Goal: Task Accomplishment & Management: Complete application form

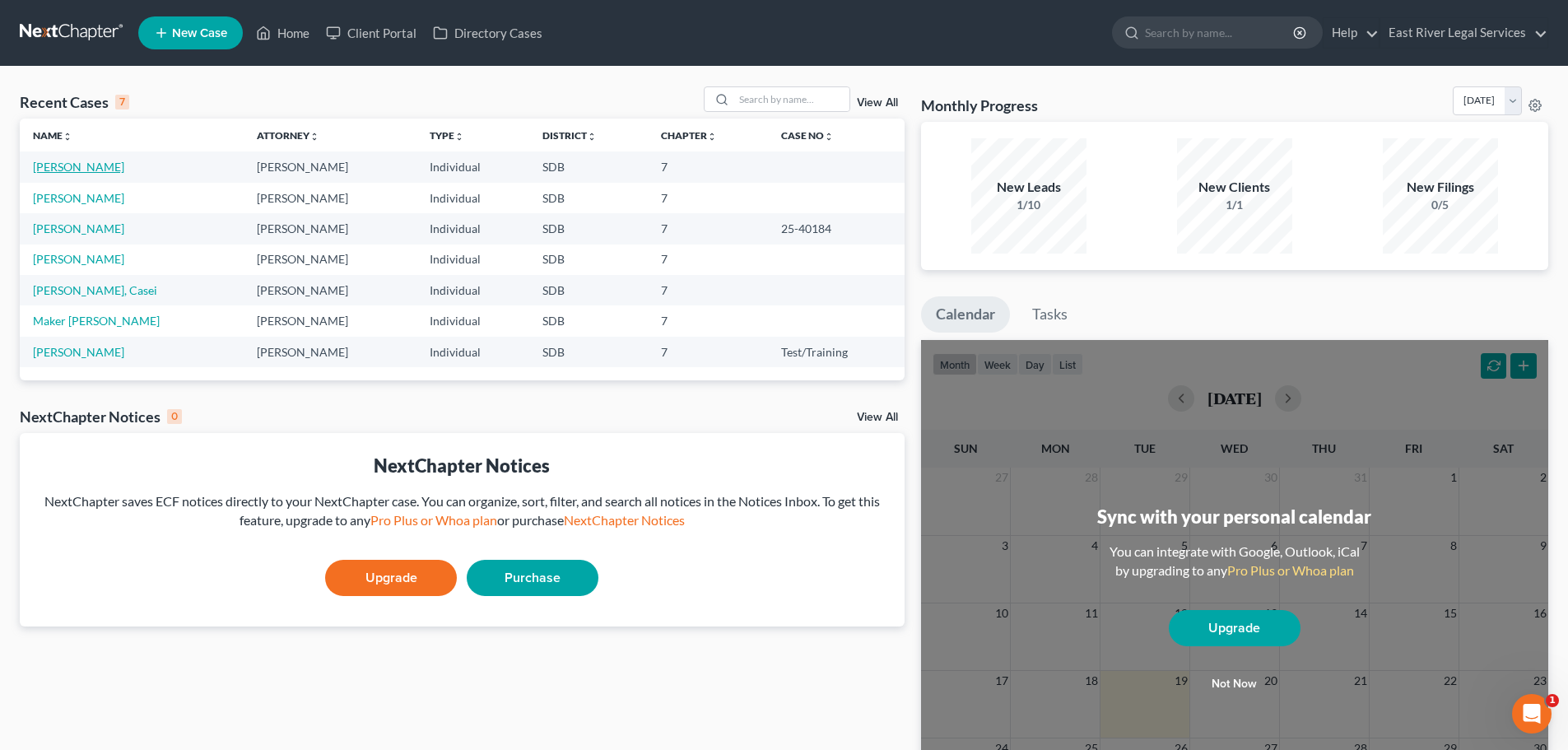
click at [66, 167] on link "[PERSON_NAME]" at bounding box center [78, 167] width 92 height 14
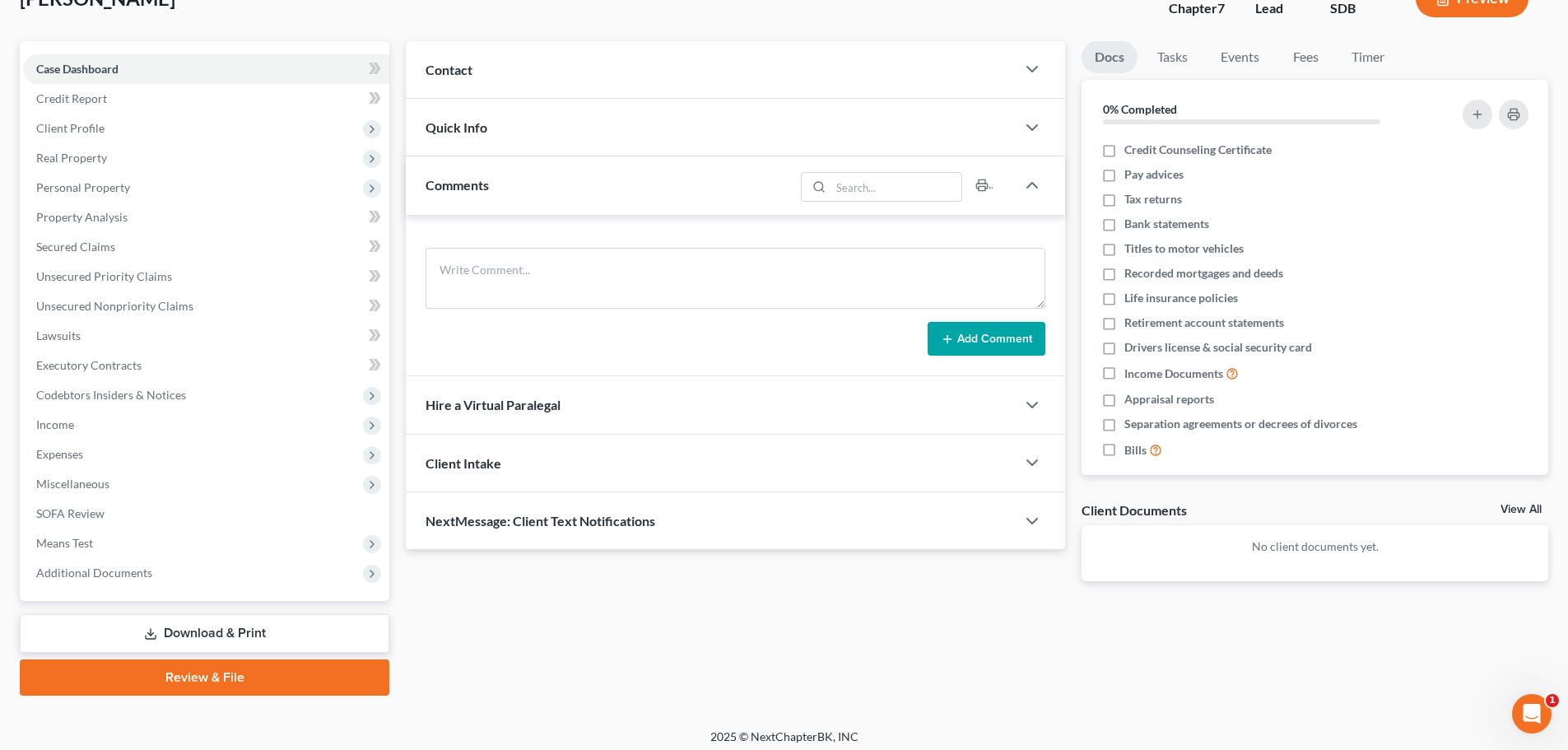
scroll to position [125, 0]
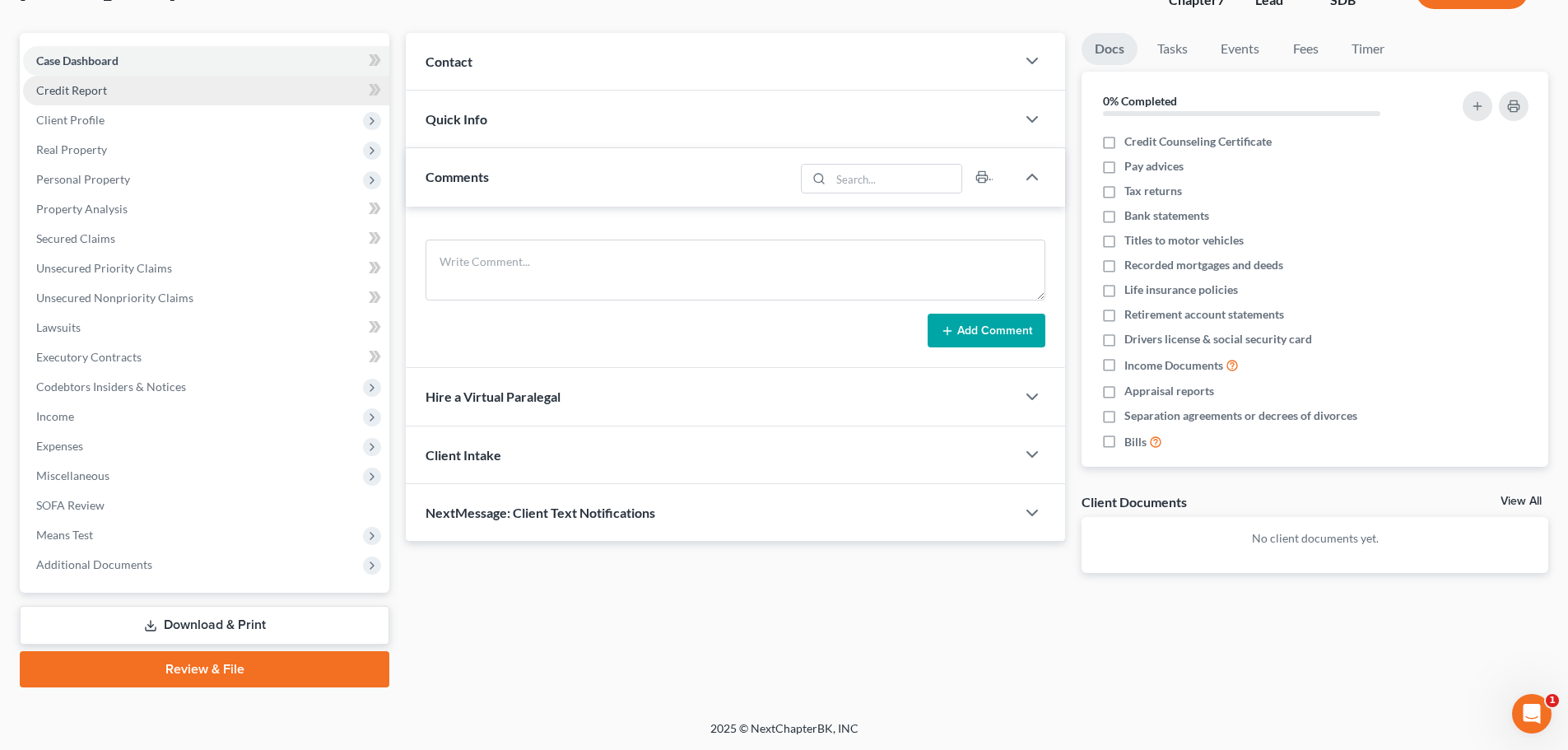
click at [108, 90] on link "Credit Report" at bounding box center [206, 91] width 367 height 30
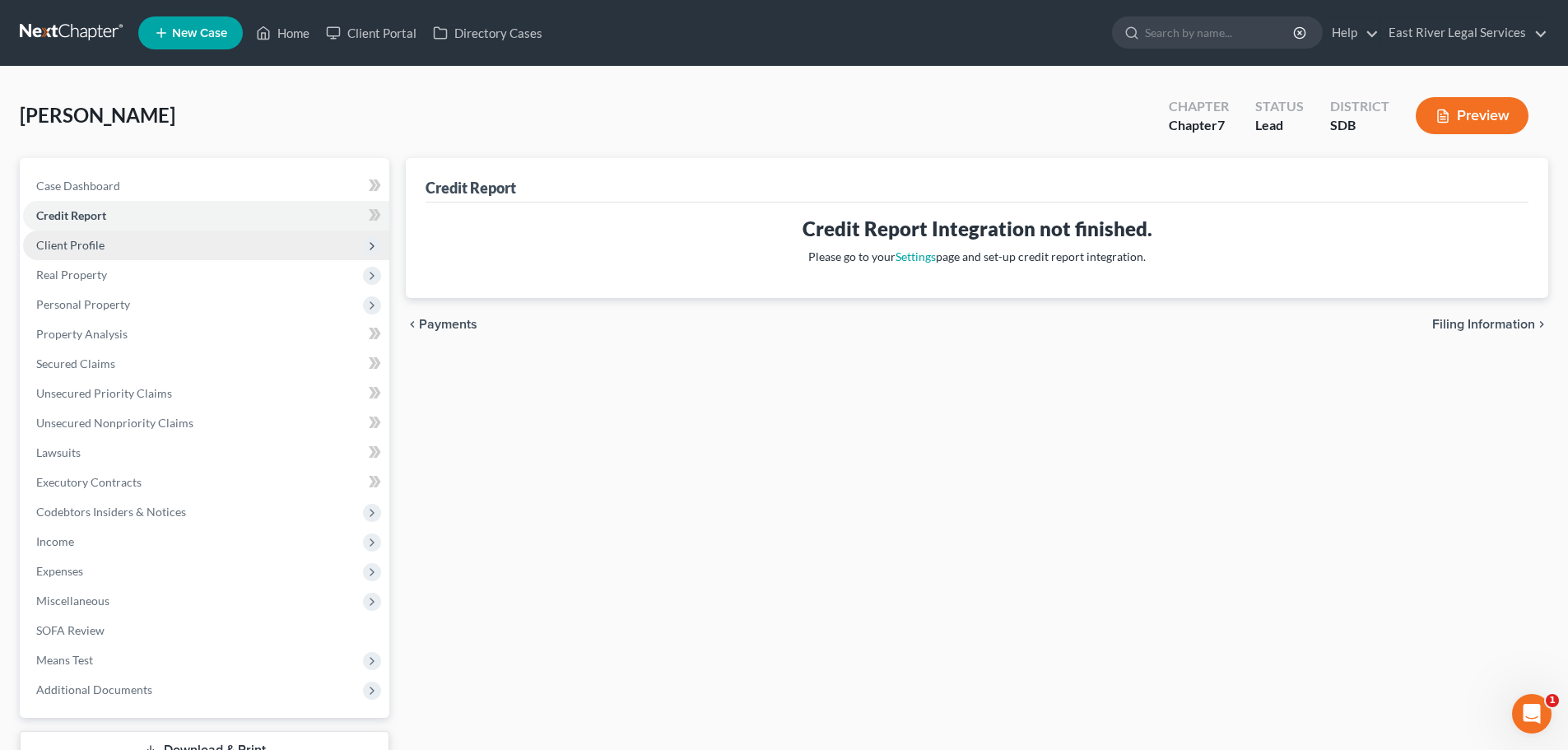
click at [89, 252] on span "Client Profile" at bounding box center [206, 245] width 367 height 30
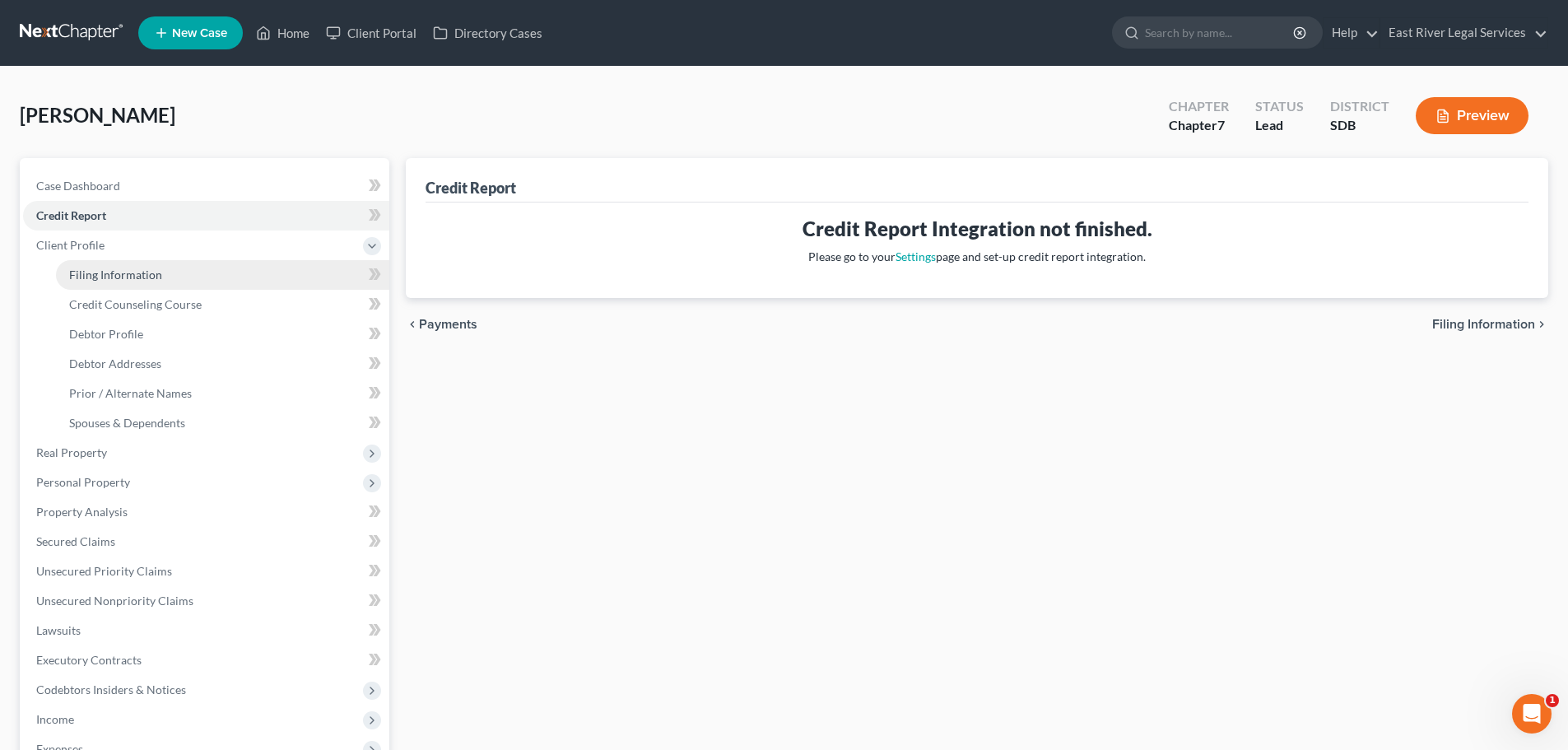
click at [87, 278] on span "Filing Information" at bounding box center [115, 274] width 93 height 14
select select "1"
select select "0"
select select "43"
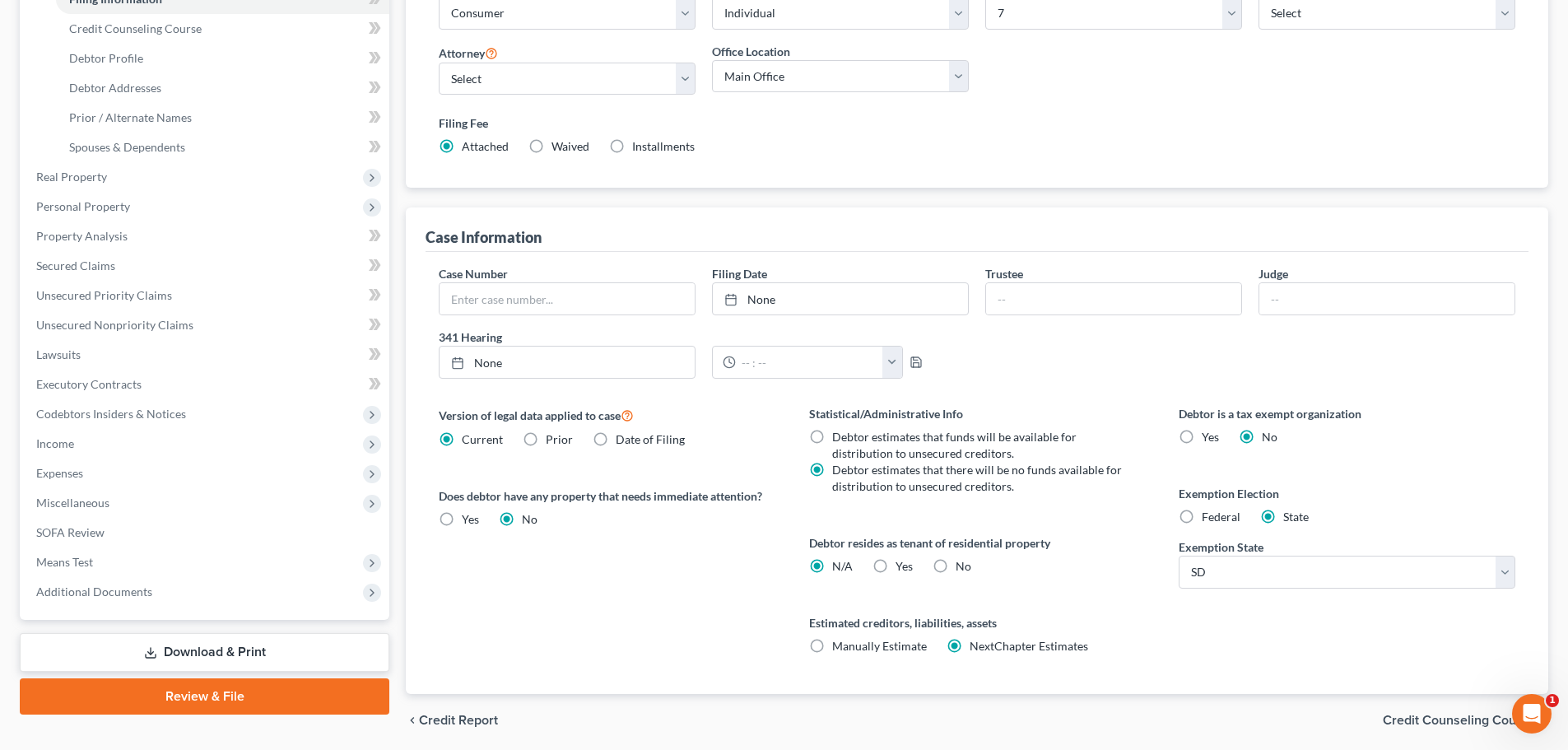
scroll to position [330, 0]
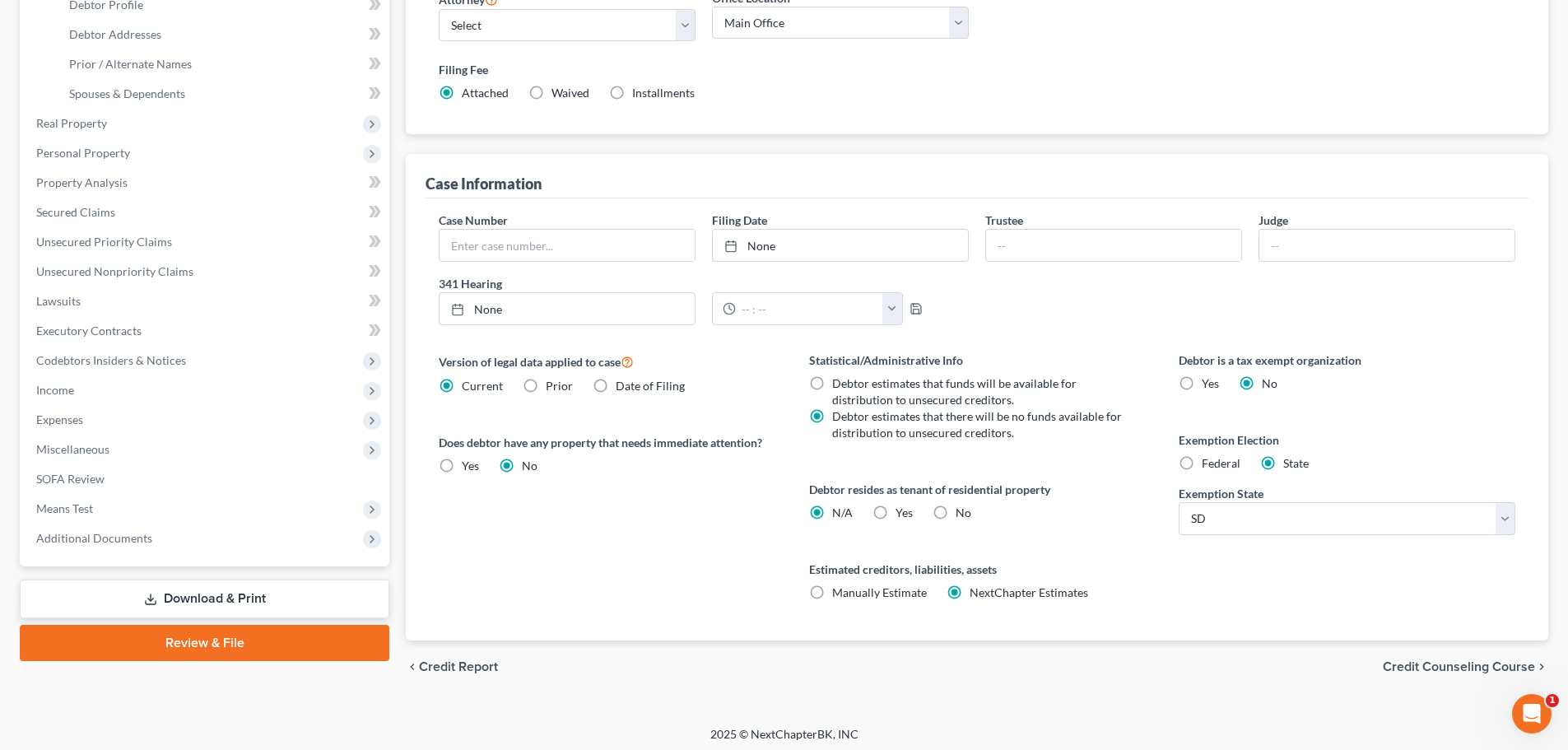
click at [1450, 666] on span "Credit Counseling Course" at bounding box center [1459, 666] width 152 height 13
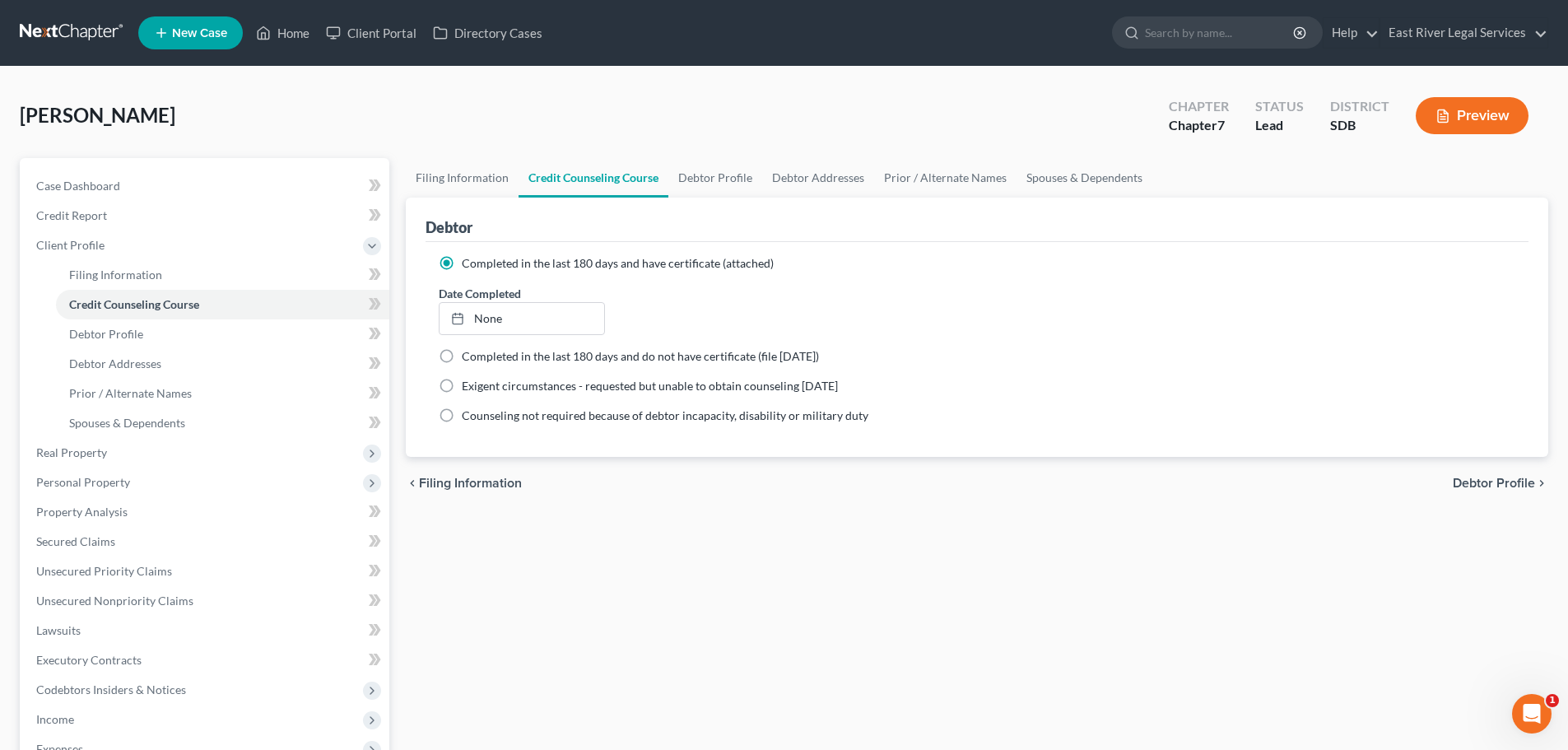
click at [1500, 477] on span "Debtor Profile" at bounding box center [1493, 483] width 82 height 13
select select "0"
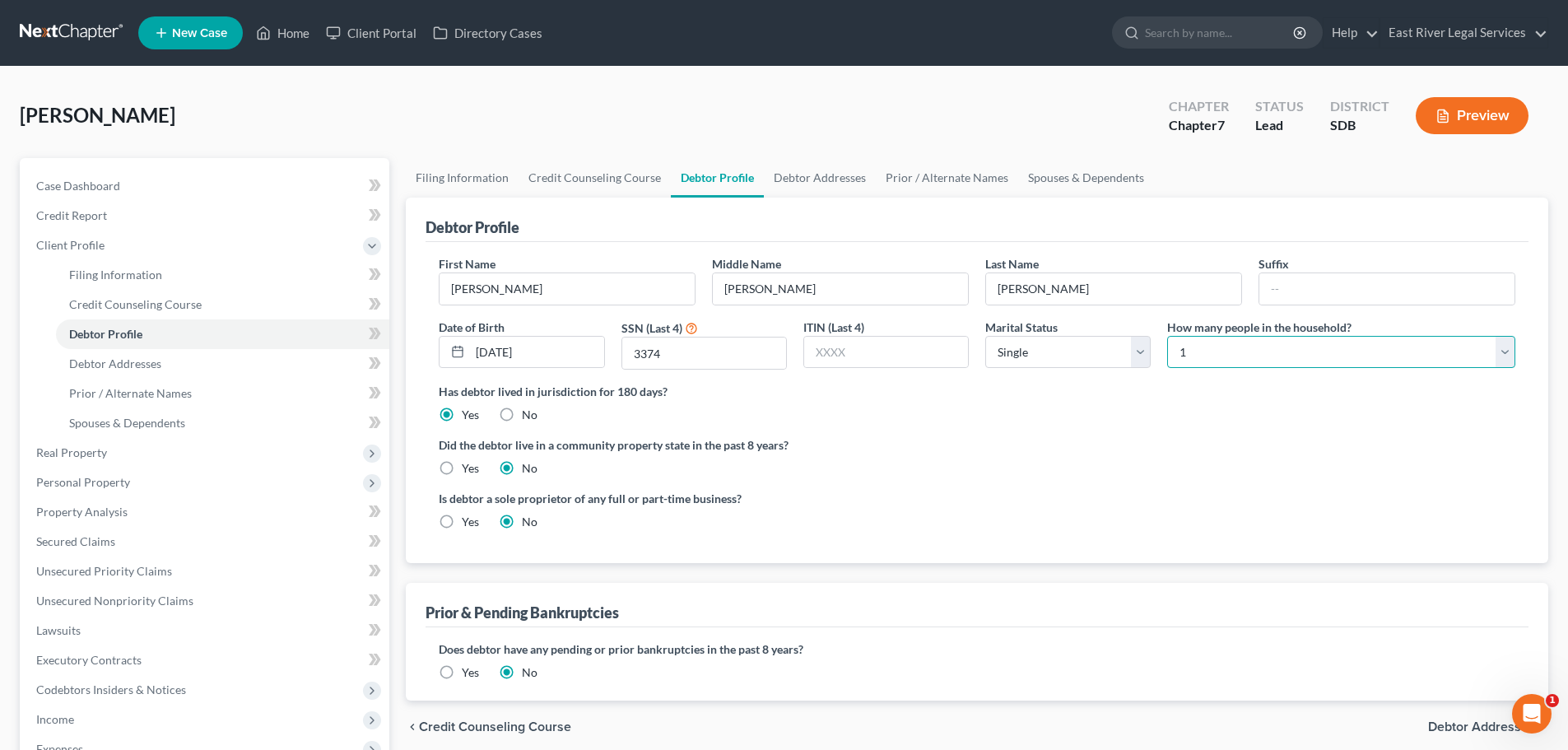
click at [1197, 355] on select "Select 1 2 3 4 5 6 7 8 9 10 11 12 13 14 15 16 17 18 19 20" at bounding box center [1341, 352] width 348 height 33
select select "3"
click at [1167, 336] on select "Select 1 2 3 4 5 6 7 8 9 10 11 12 13 14 15 16 17 18 19 20" at bounding box center [1341, 352] width 348 height 33
click at [1287, 486] on ng-include "First Name [PERSON_NAME] Middle Name [PERSON_NAME] Last Name [PERSON_NAME] Suff…" at bounding box center [977, 398] width 1076 height 288
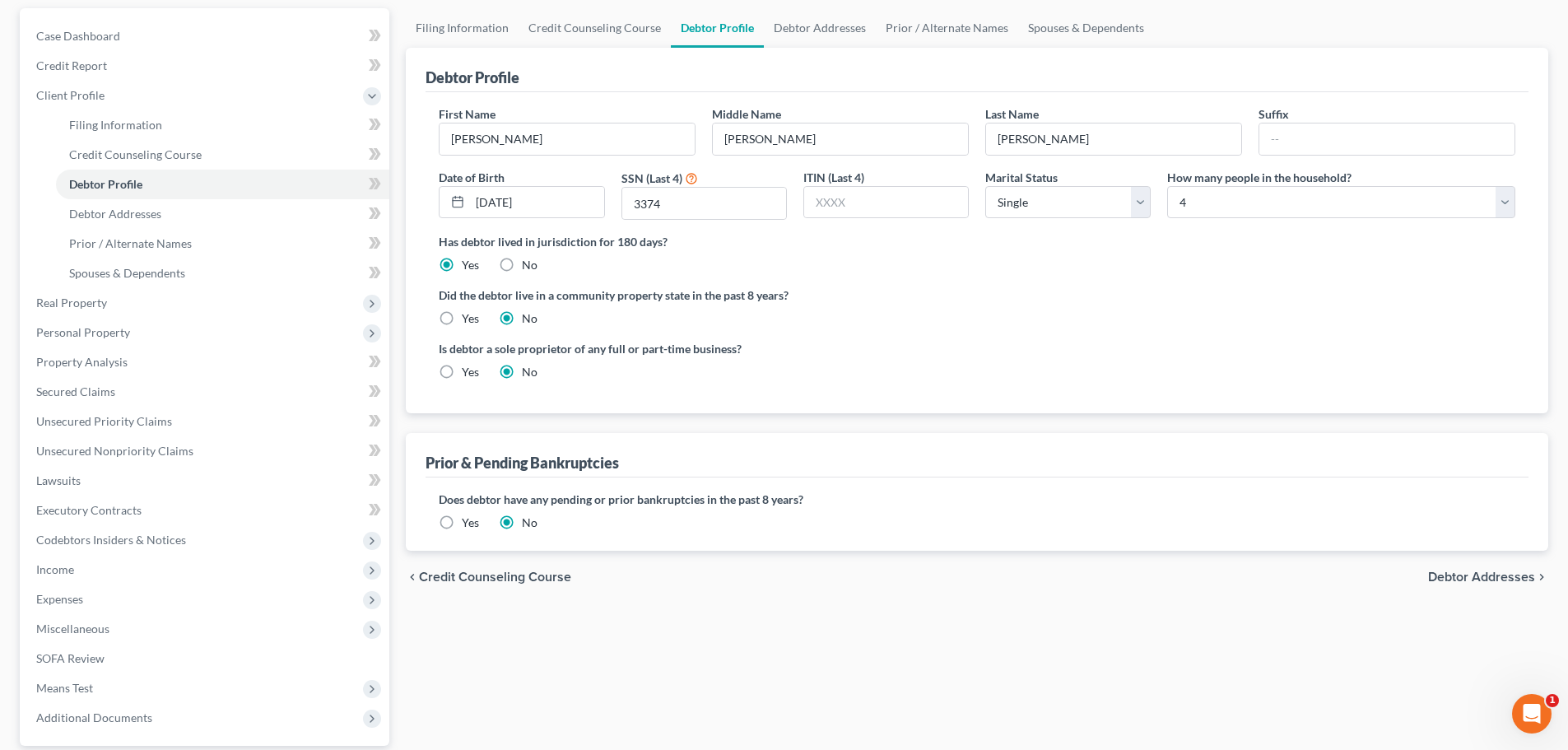
scroll to position [247, 0]
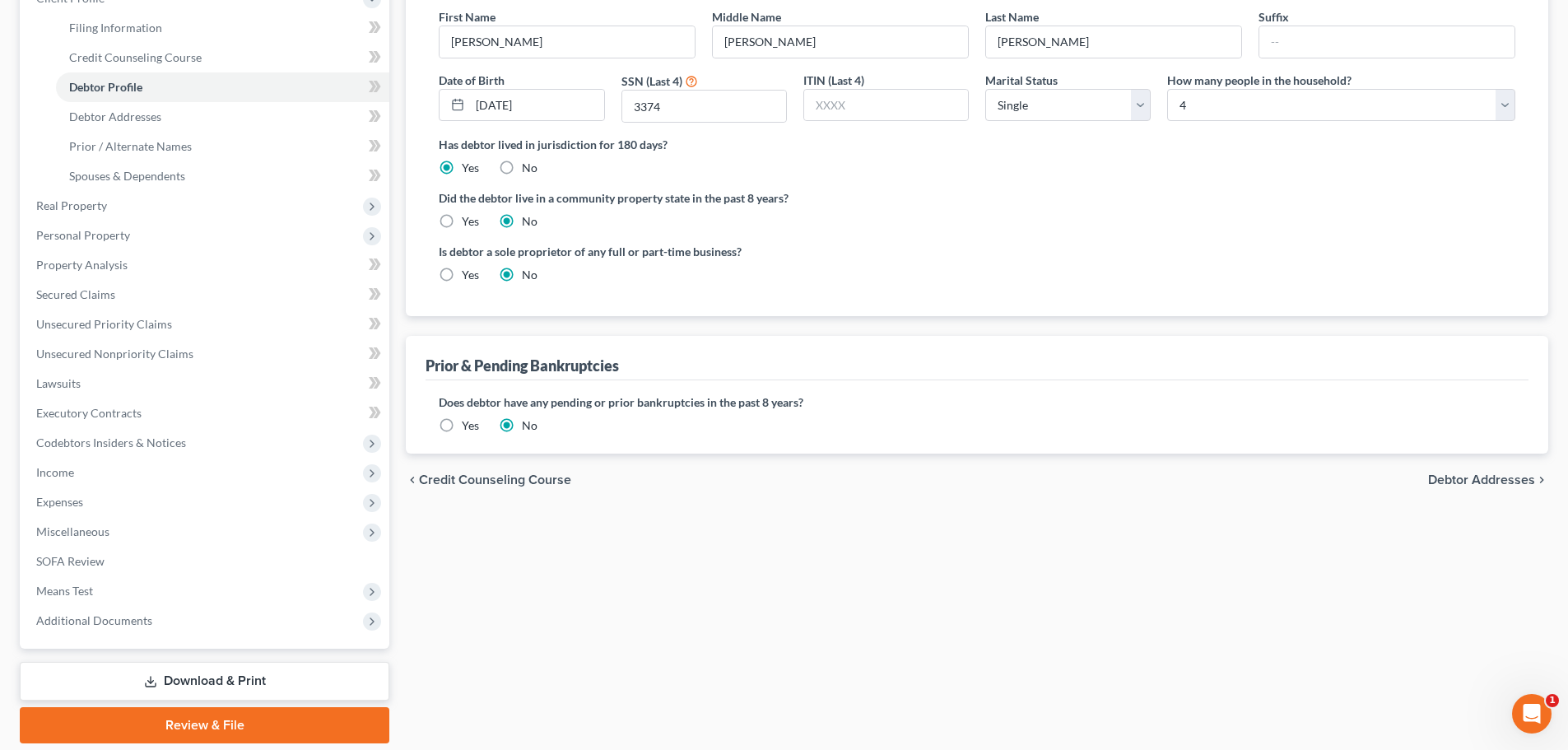
click at [1477, 476] on span "Debtor Addresses" at bounding box center [1481, 479] width 107 height 13
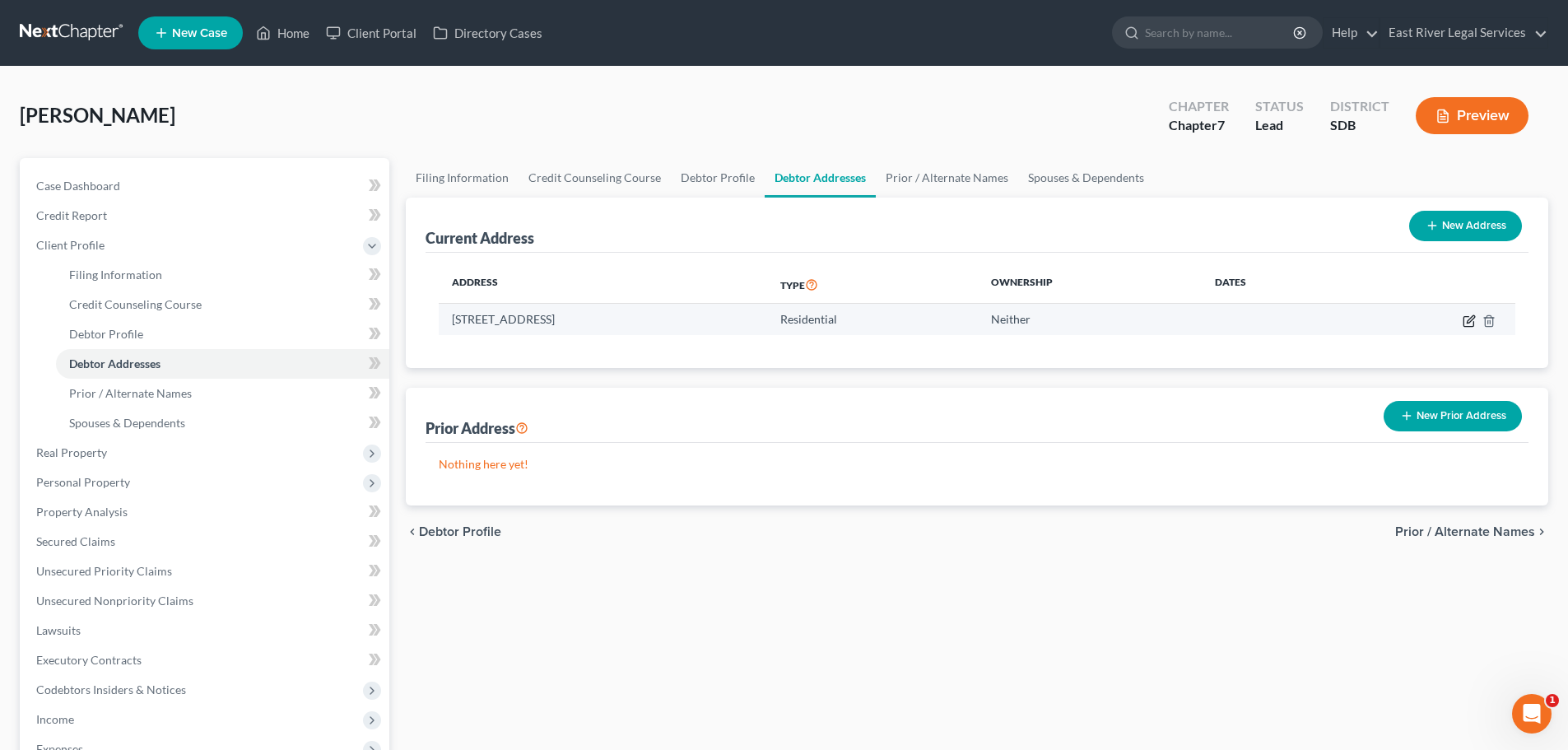
click at [1463, 325] on icon "button" at bounding box center [1468, 321] width 10 height 10
select select "43"
select select "0"
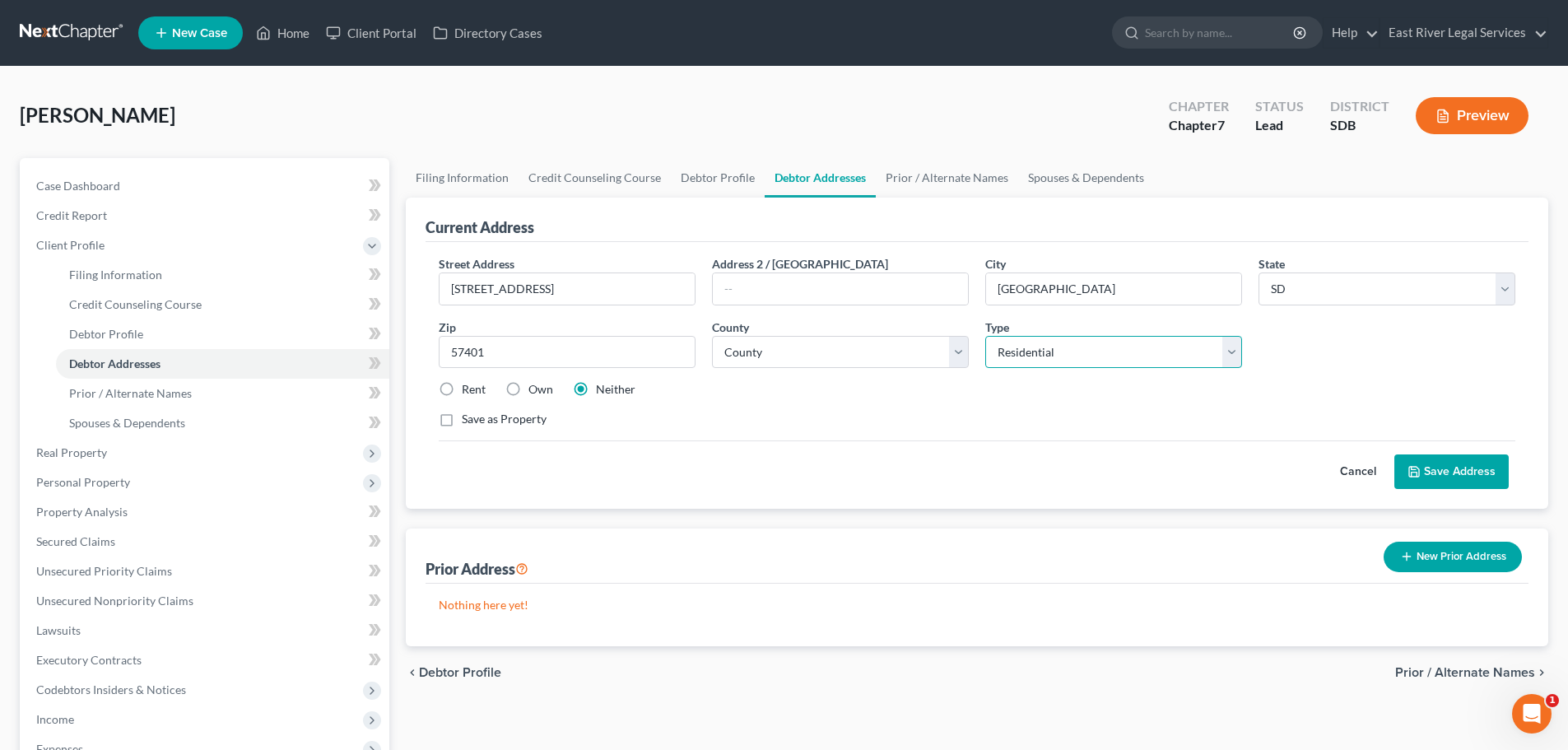
click at [1009, 347] on select "Select Residential Mailing Rental Business" at bounding box center [1113, 352] width 256 height 33
click at [985, 336] on select "Select Residential Mailing Rental Business" at bounding box center [1113, 352] width 256 height 33
click at [529, 391] on label "Own" at bounding box center [541, 389] width 25 height 17
click at [535, 391] on input "Own" at bounding box center [540, 386] width 11 height 11
radio input "true"
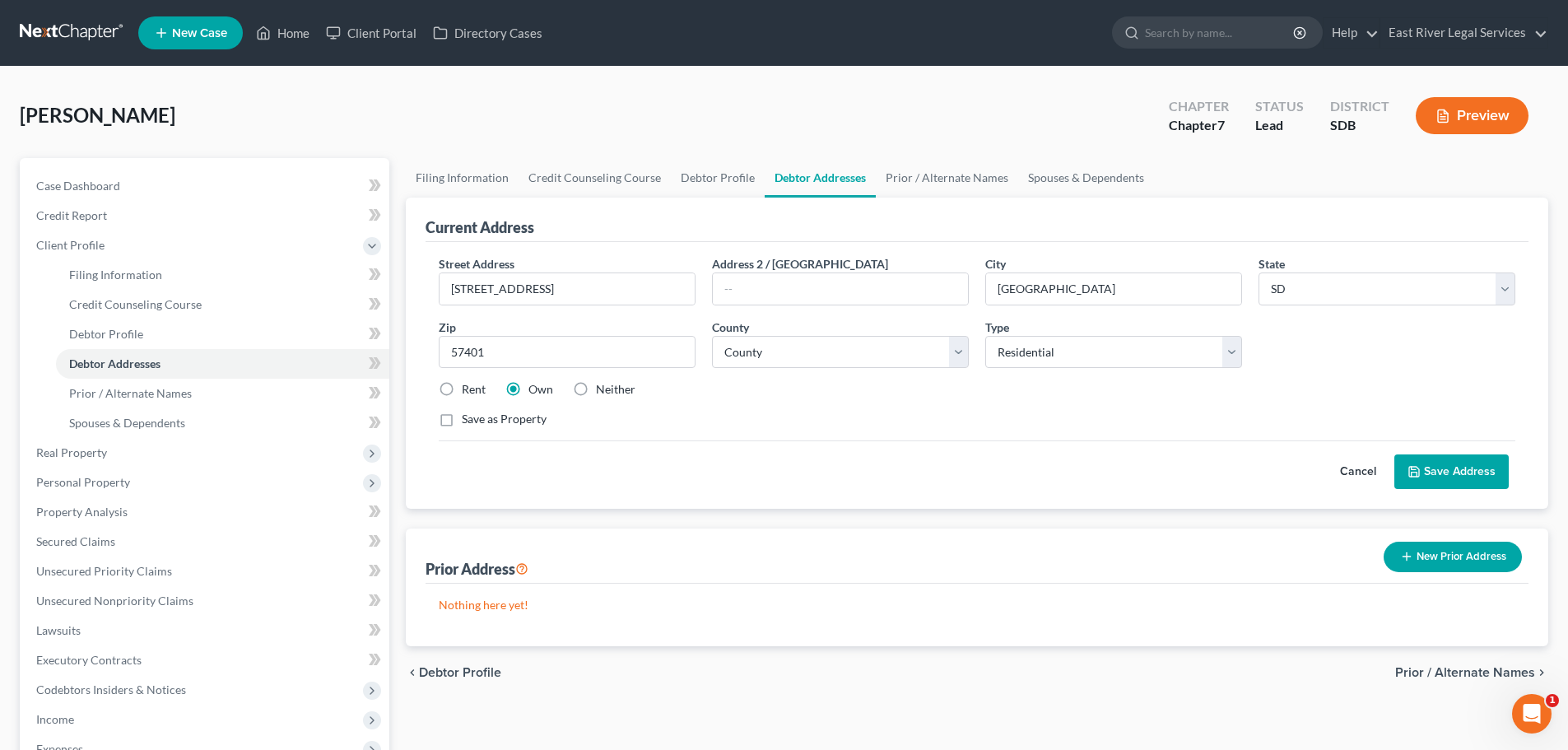
click at [462, 385] on label "Rent" at bounding box center [473, 389] width 24 height 17
click at [468, 385] on input "Rent" at bounding box center [473, 386] width 11 height 11
radio input "true"
click at [1418, 672] on span "Prior / Alternate Names" at bounding box center [1465, 672] width 140 height 13
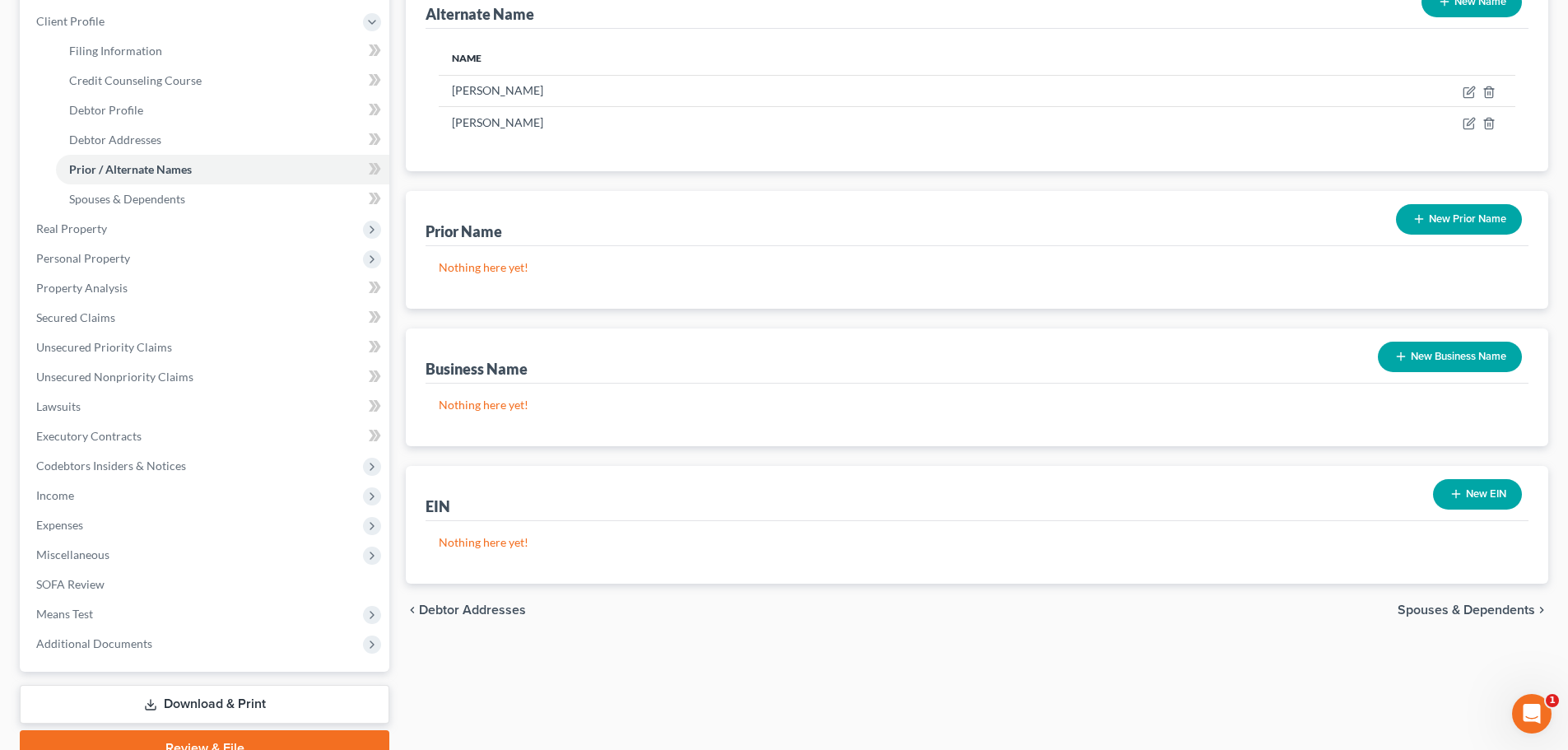
scroll to position [303, 0]
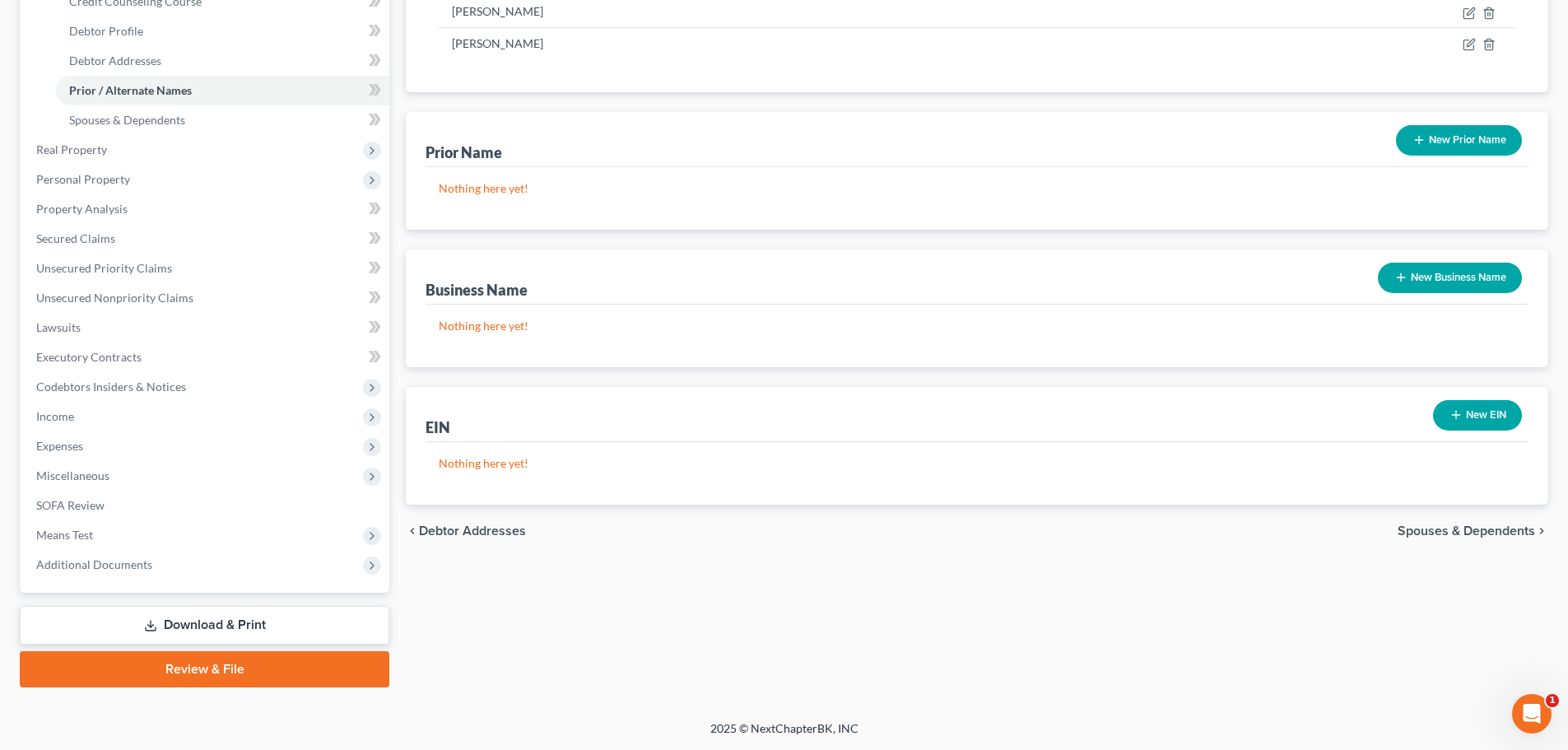
click at [1495, 530] on span "Spouses & Dependents" at bounding box center [1467, 531] width 137 height 13
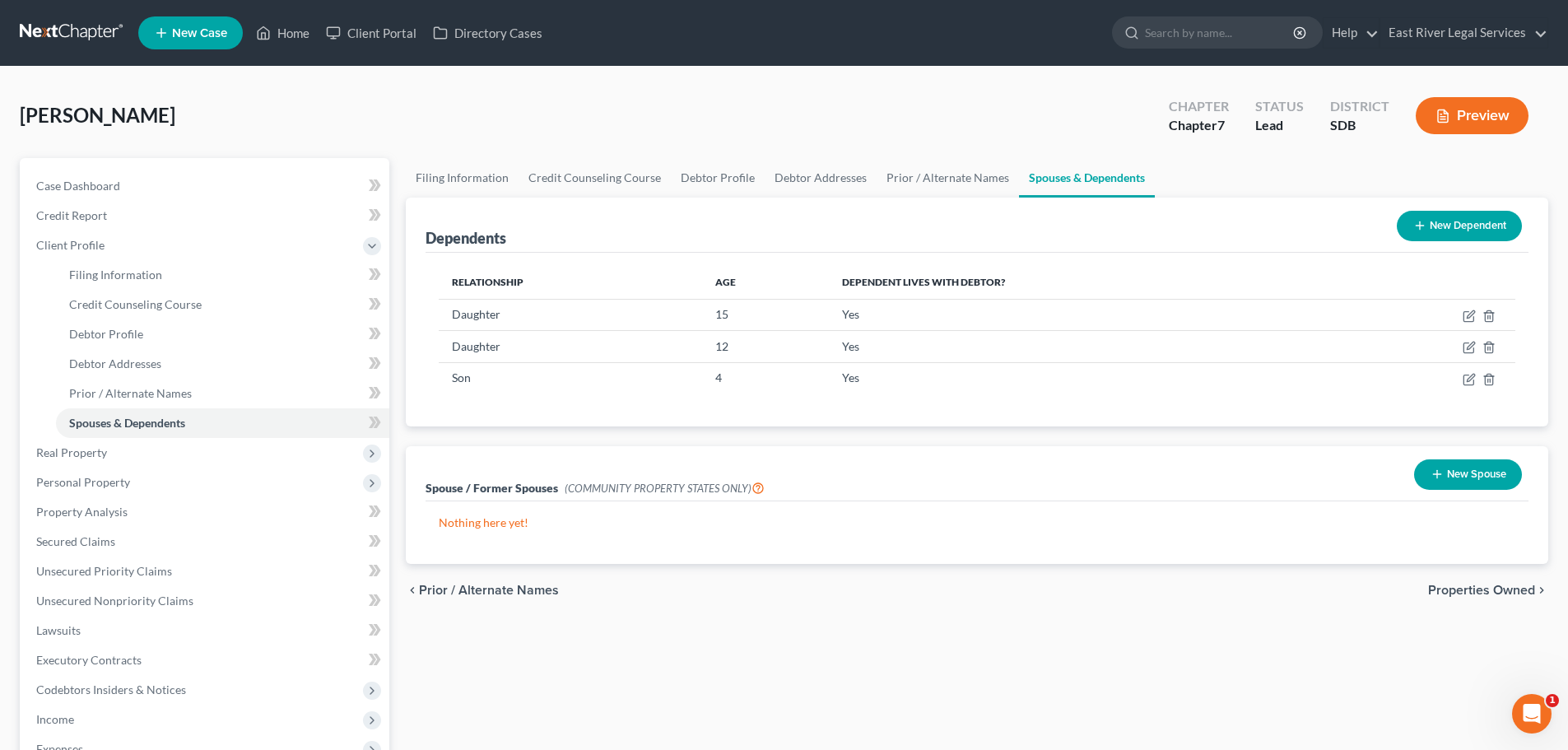
click at [1480, 594] on span "Properties Owned" at bounding box center [1481, 590] width 107 height 13
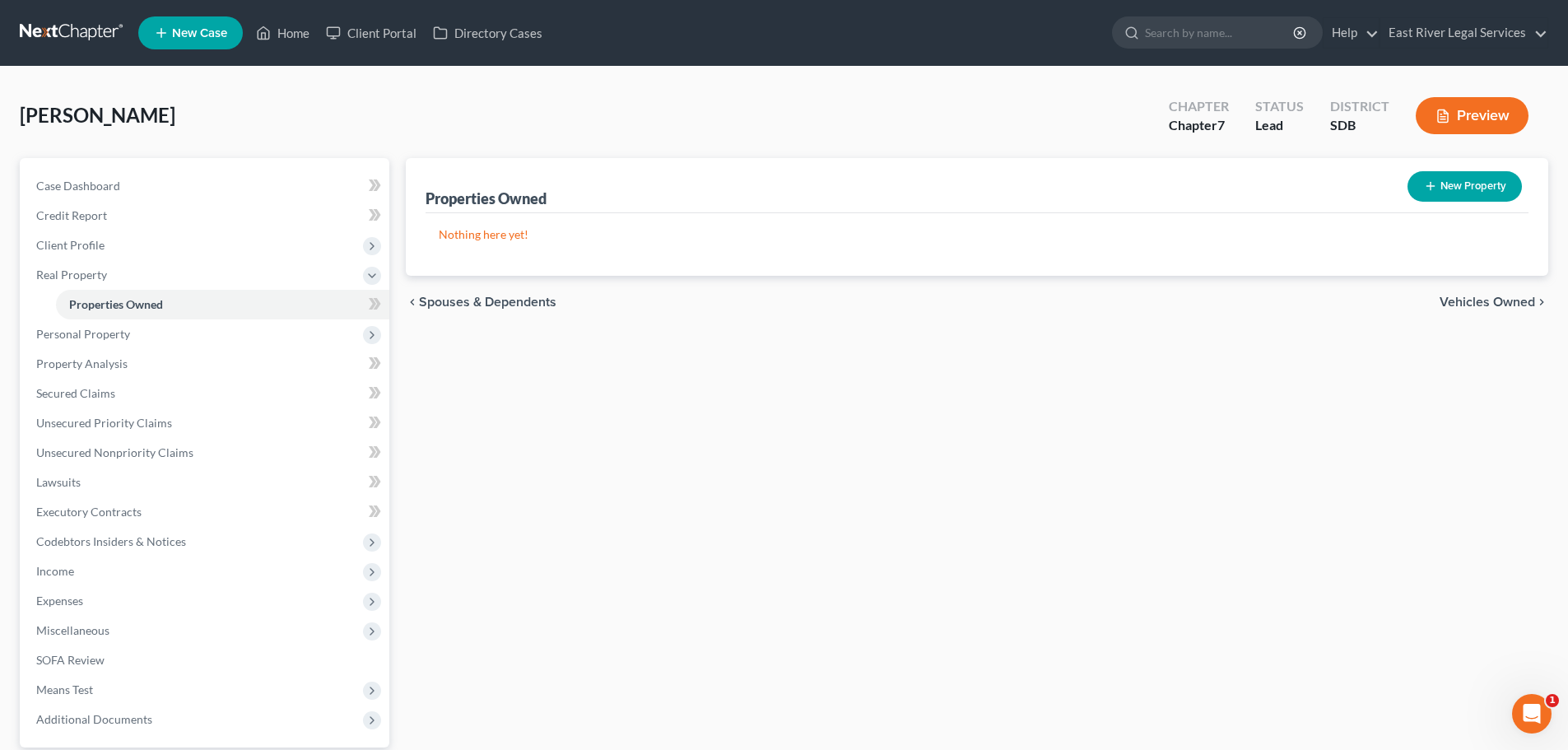
click at [1492, 304] on span "Vehicles Owned" at bounding box center [1487, 301] width 95 height 13
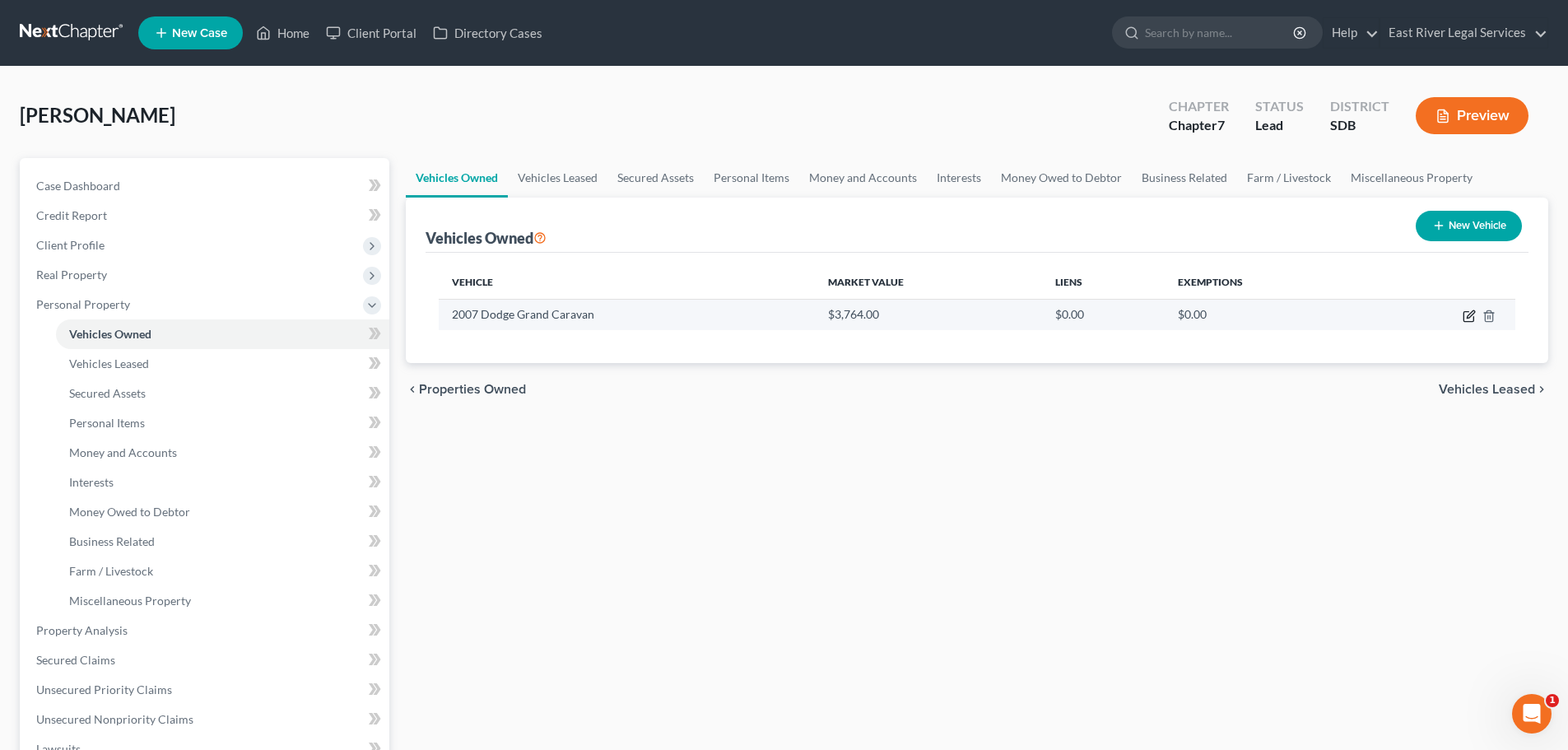
click at [1465, 316] on icon "button" at bounding box center [1468, 316] width 13 height 13
select select "0"
select select "19"
select select "3"
select select "0"
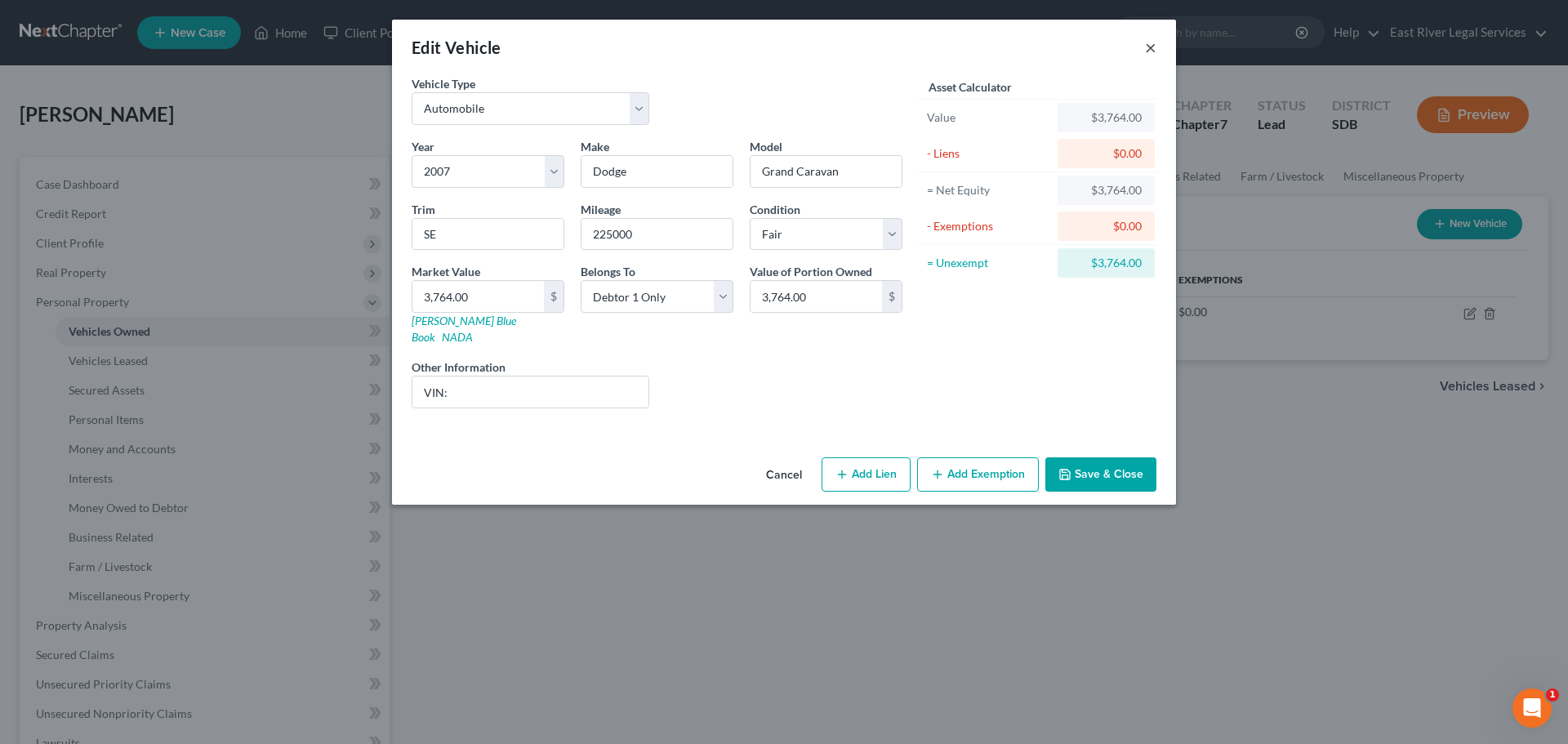
click at [1150, 45] on button "×" at bounding box center [1150, 47] width 11 height 19
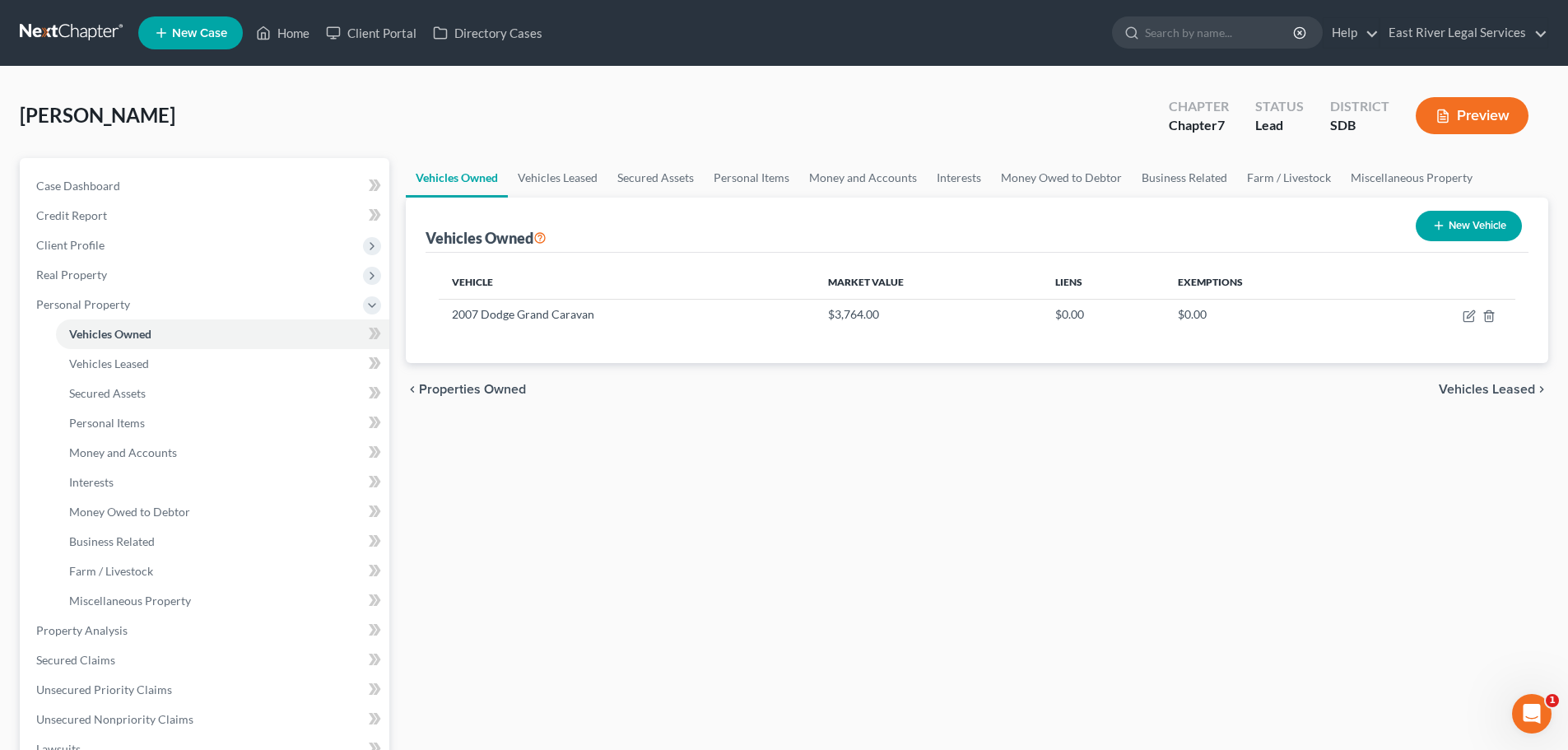
click at [1441, 388] on span "Vehicles Leased" at bounding box center [1486, 389] width 96 height 13
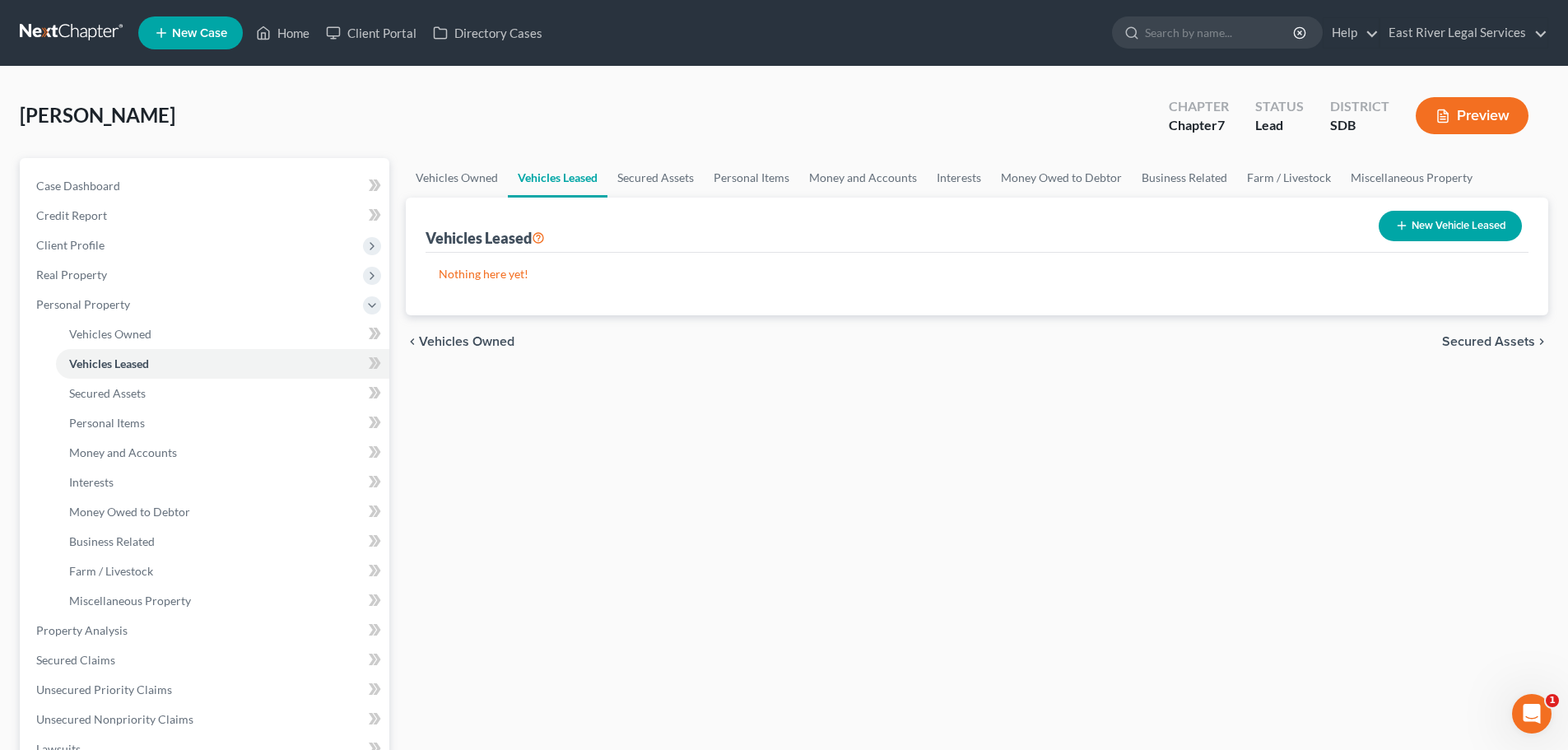
click at [1492, 341] on span "Secured Assets" at bounding box center [1489, 341] width 93 height 13
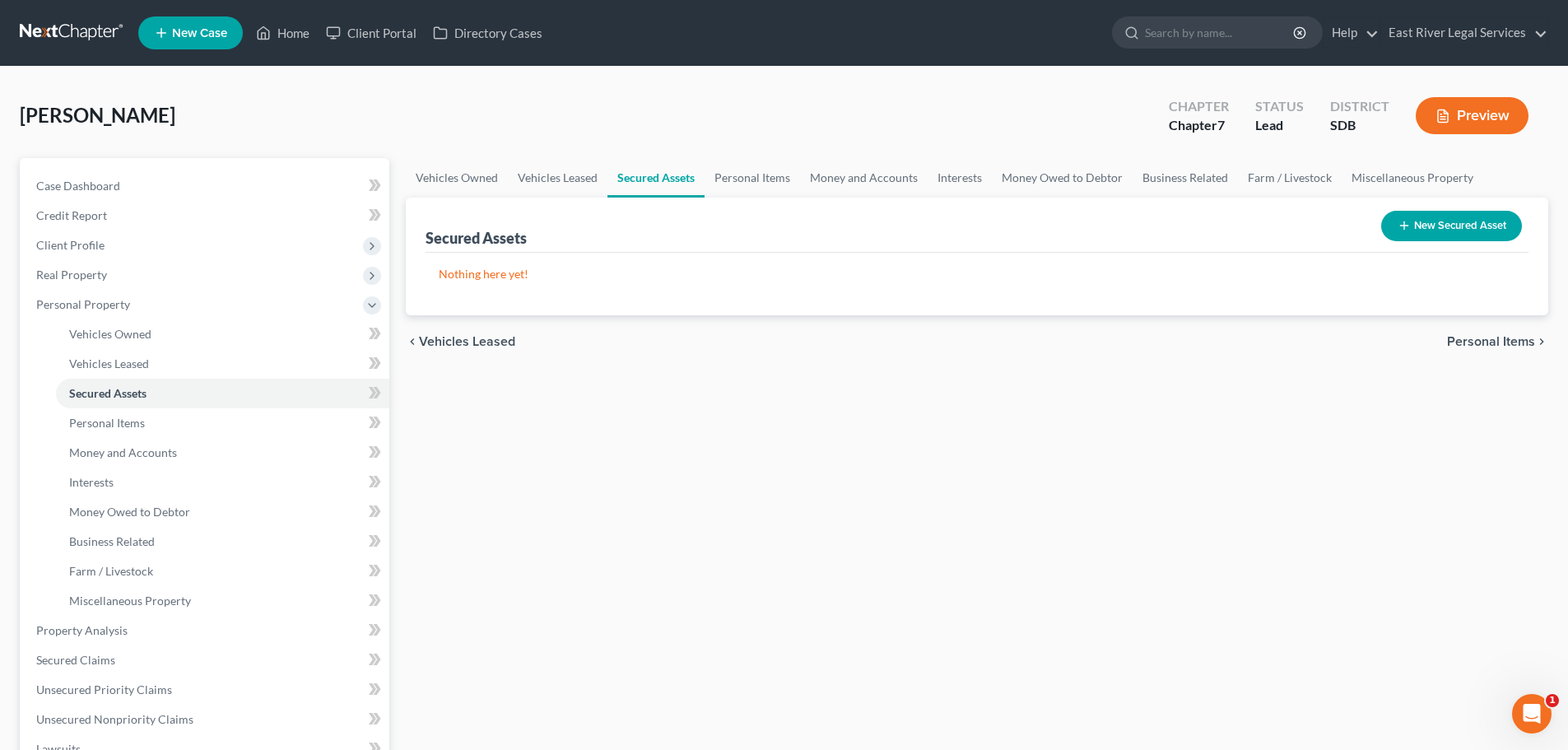
click at [1493, 341] on span "Personal Items" at bounding box center [1491, 341] width 88 height 13
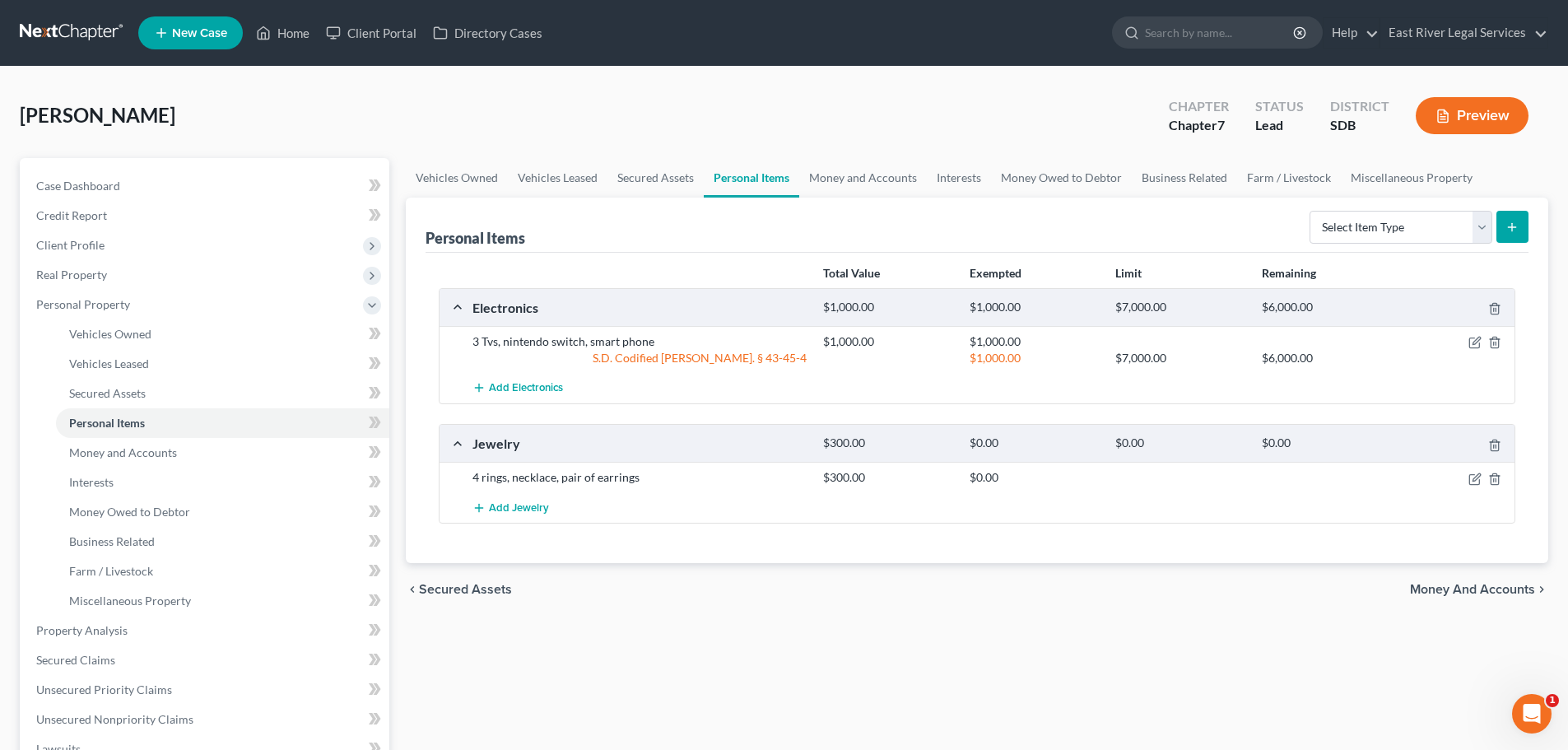
click at [1423, 588] on span "Money and Accounts" at bounding box center [1473, 589] width 125 height 13
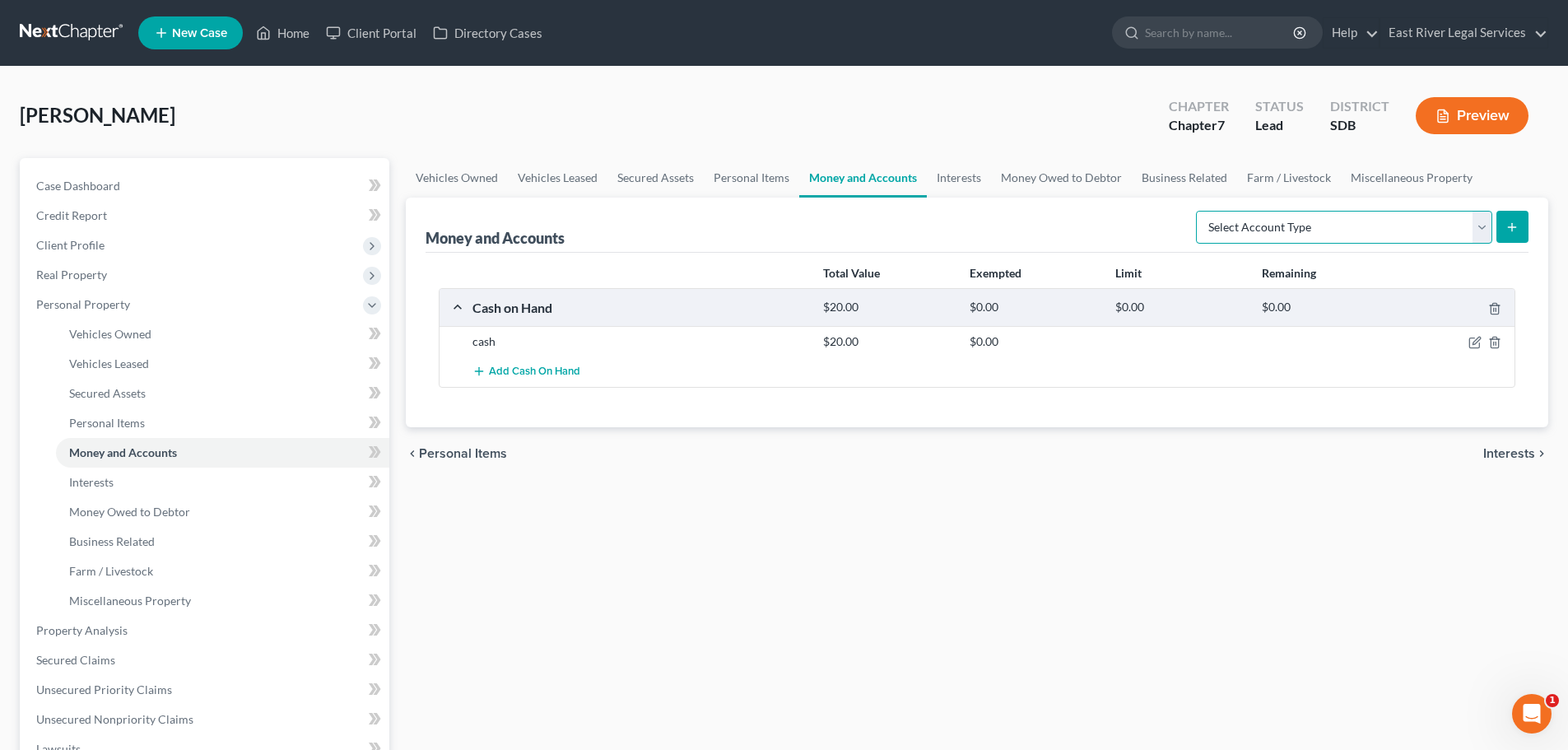
click at [1476, 230] on select "Select Account Type Brokerage Cash on Hand Certificates of Deposit Checking Acc…" at bounding box center [1344, 226] width 296 height 33
select select "checking"
click at [1200, 211] on select "Select Account Type Brokerage Cash on Hand Certificates of Deposit Checking Acc…" at bounding box center [1344, 226] width 296 height 33
click at [1522, 233] on button "submit" at bounding box center [1512, 226] width 32 height 32
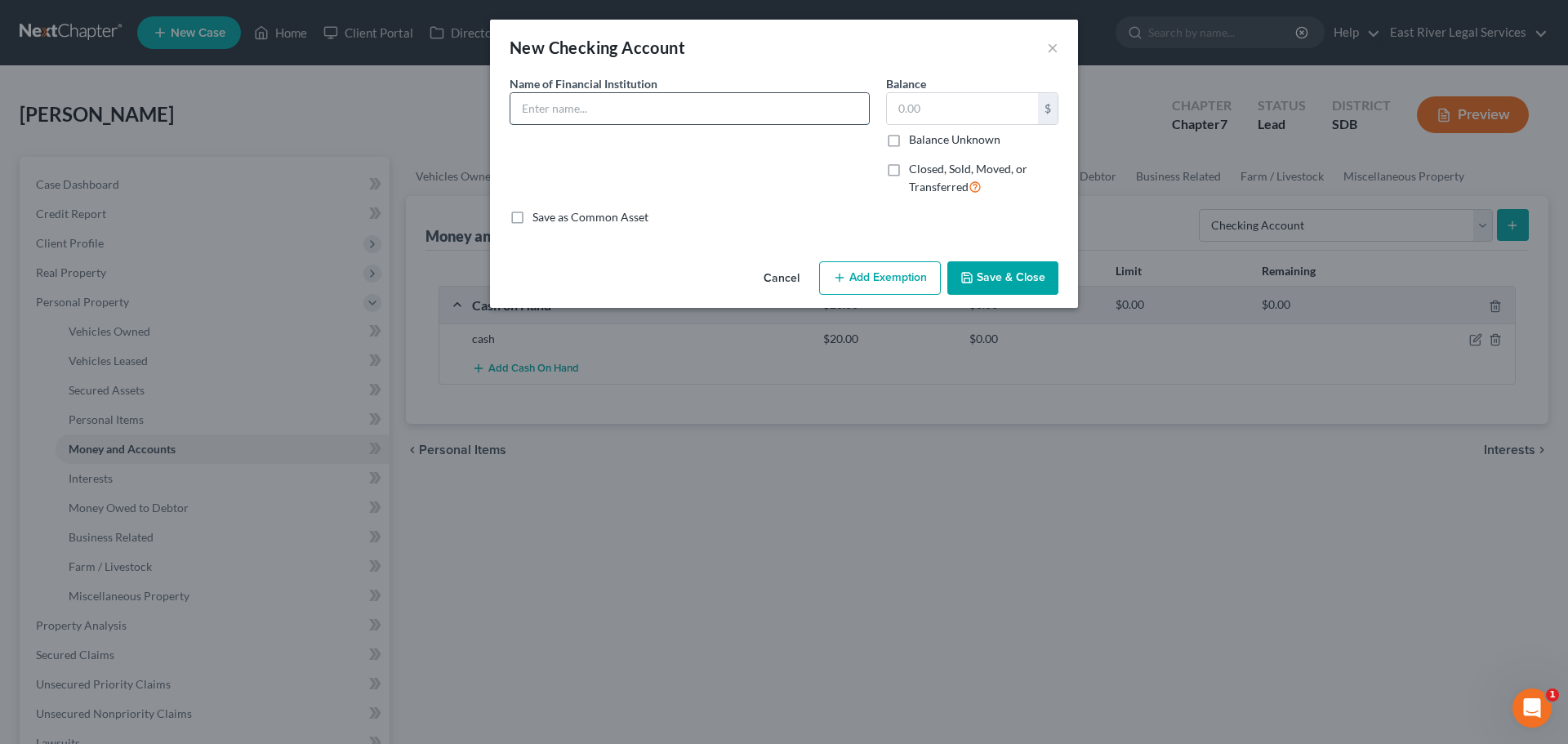
click at [540, 109] on input "text" at bounding box center [690, 108] width 359 height 31
type input "C"
type input "T"
click at [554, 116] on input "C" at bounding box center [690, 108] width 359 height 31
type input "Chime"
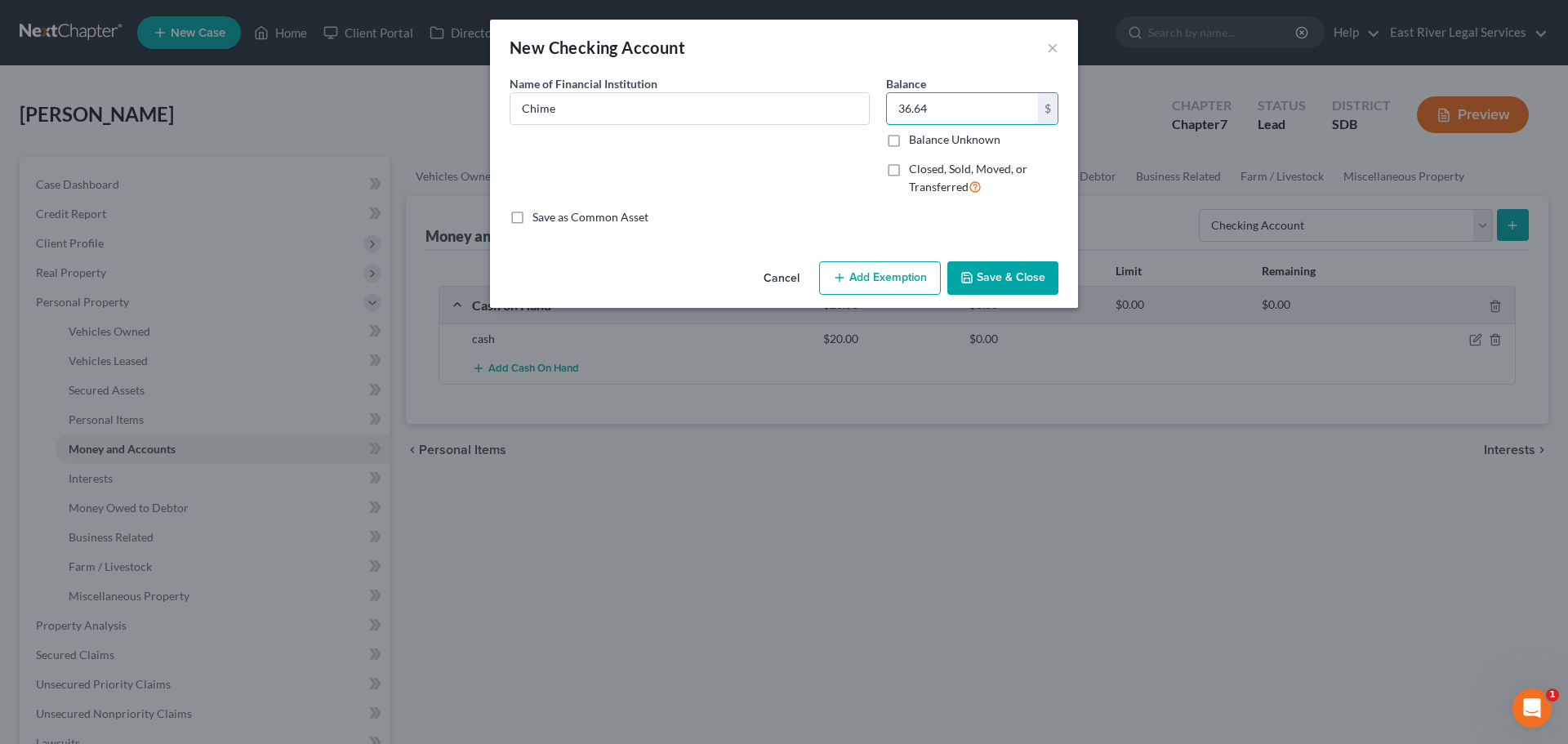
type input "36.64"
click at [1004, 271] on button "Save & Close" at bounding box center [1002, 278] width 111 height 34
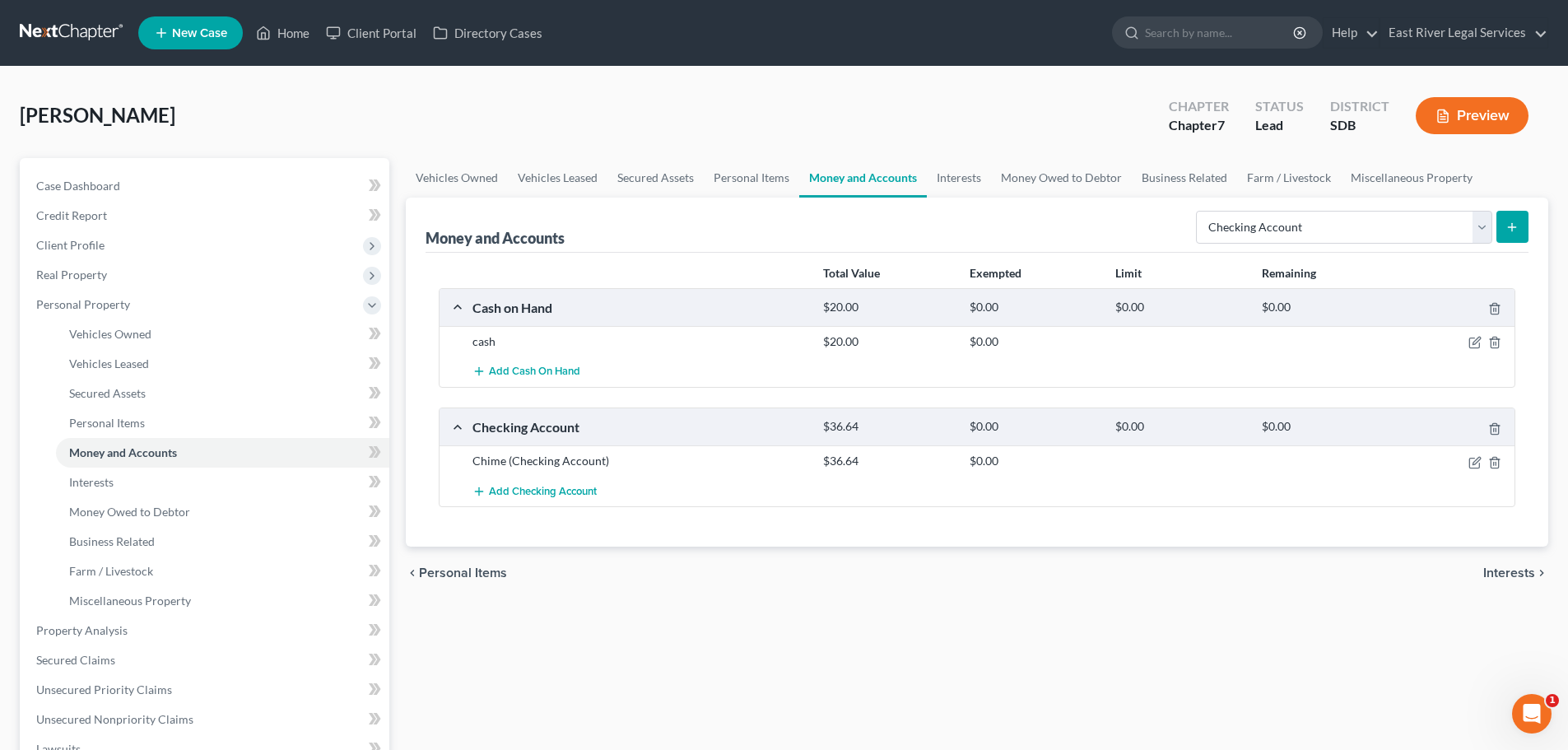
click at [1492, 578] on span "Interests" at bounding box center [1509, 572] width 52 height 13
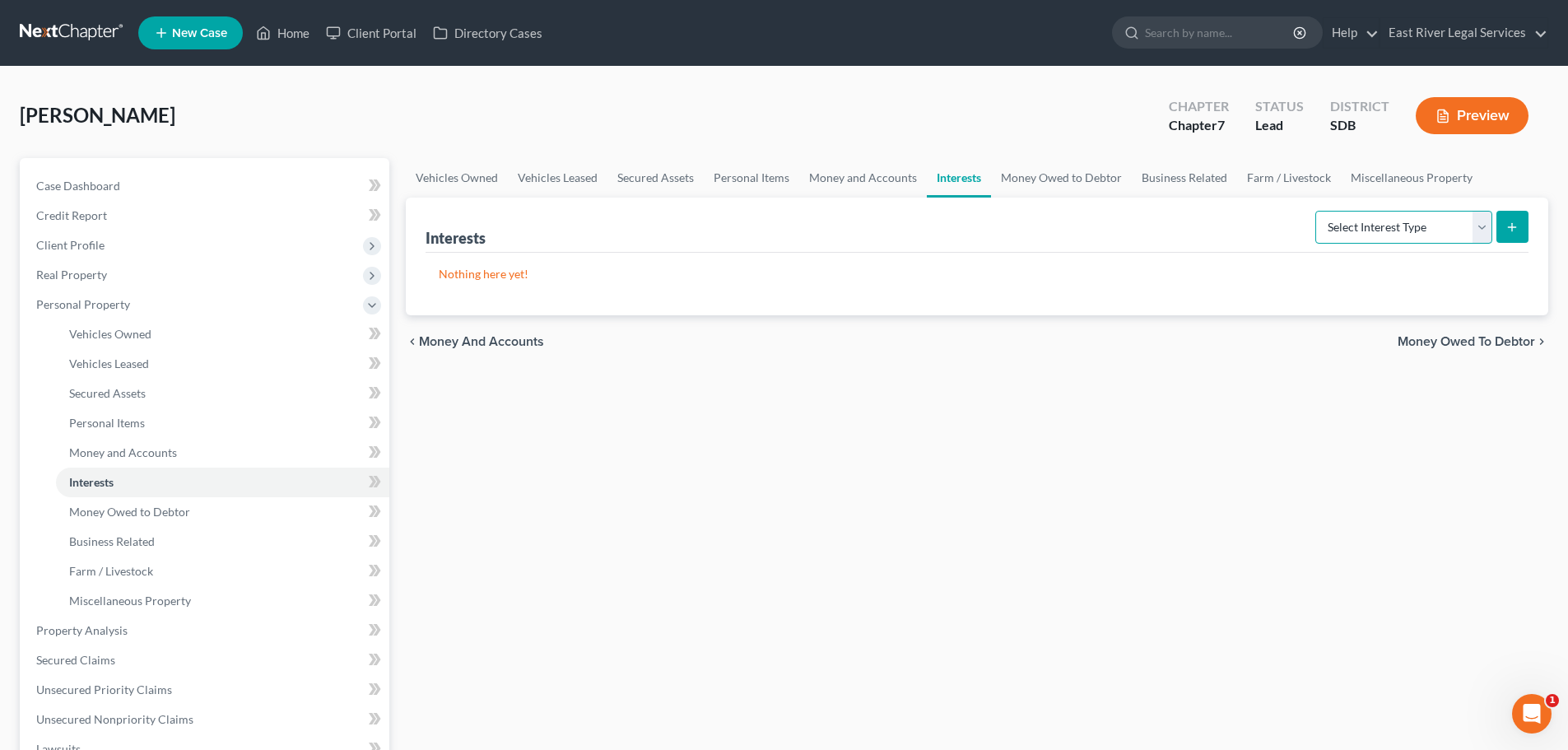
click at [1442, 238] on select "Select Interest Type 401K Annuity Bond Education IRA Government Bond Government…" at bounding box center [1403, 226] width 177 height 33
click at [1140, 575] on div "Vehicles Owned Vehicles Leased Secured Assets Personal Items Money and Accounts…" at bounding box center [977, 633] width 1159 height 951
click at [1427, 341] on span "Money Owed to Debtor" at bounding box center [1467, 341] width 137 height 13
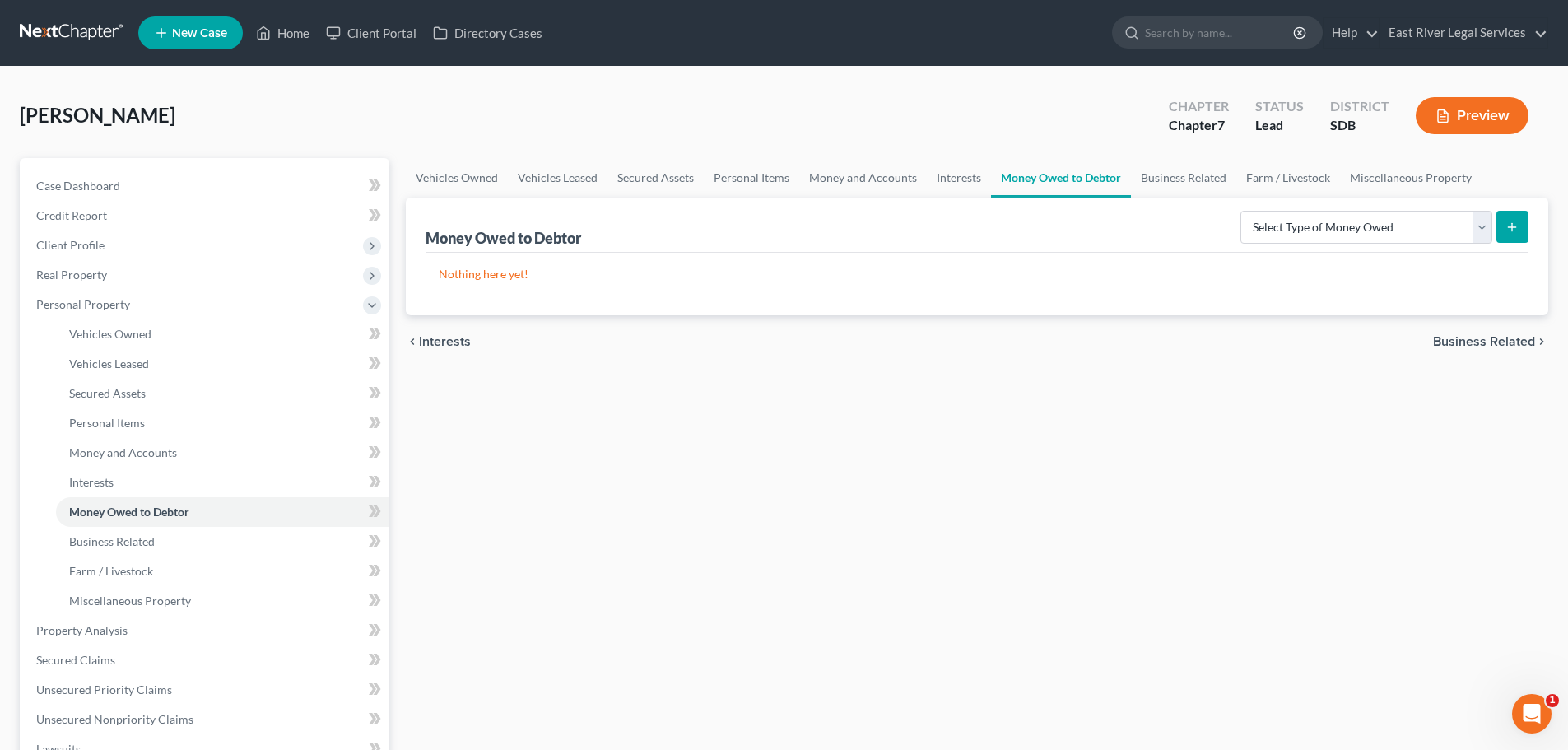
click at [1466, 341] on span "Business Related" at bounding box center [1484, 341] width 102 height 13
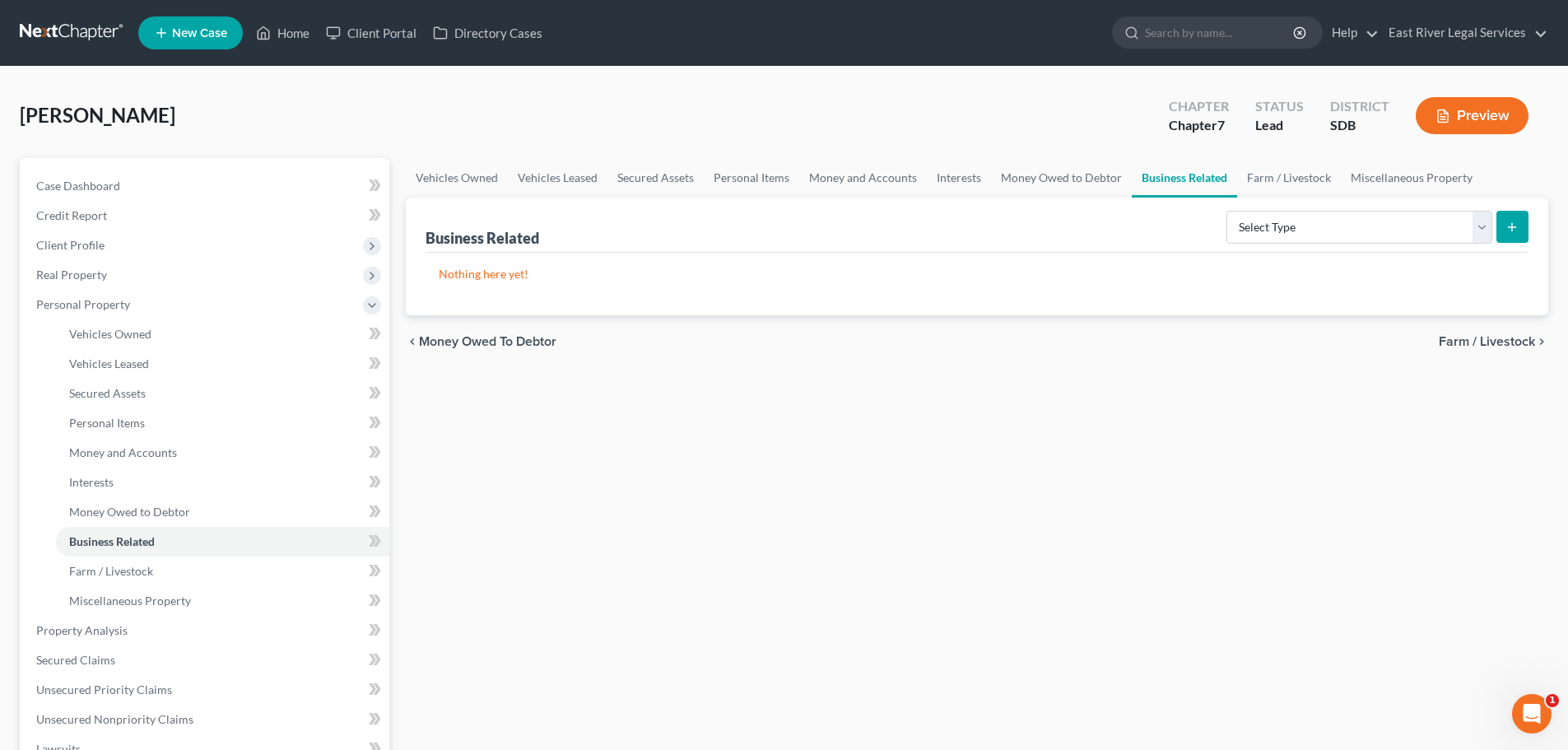
click at [1483, 338] on span "Farm / Livestock" at bounding box center [1486, 341] width 96 height 13
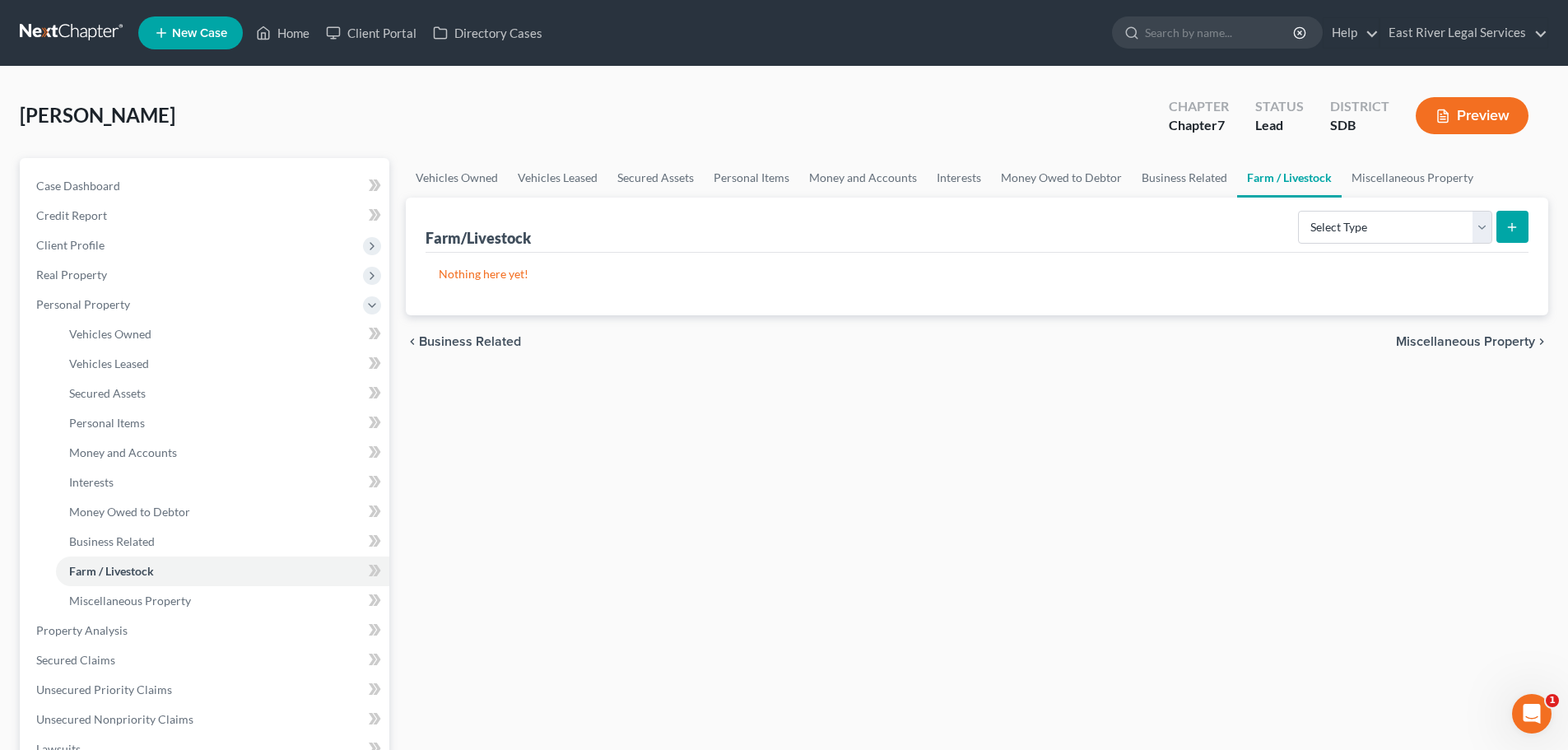
click at [1497, 337] on span "Miscellaneous Property" at bounding box center [1466, 341] width 139 height 13
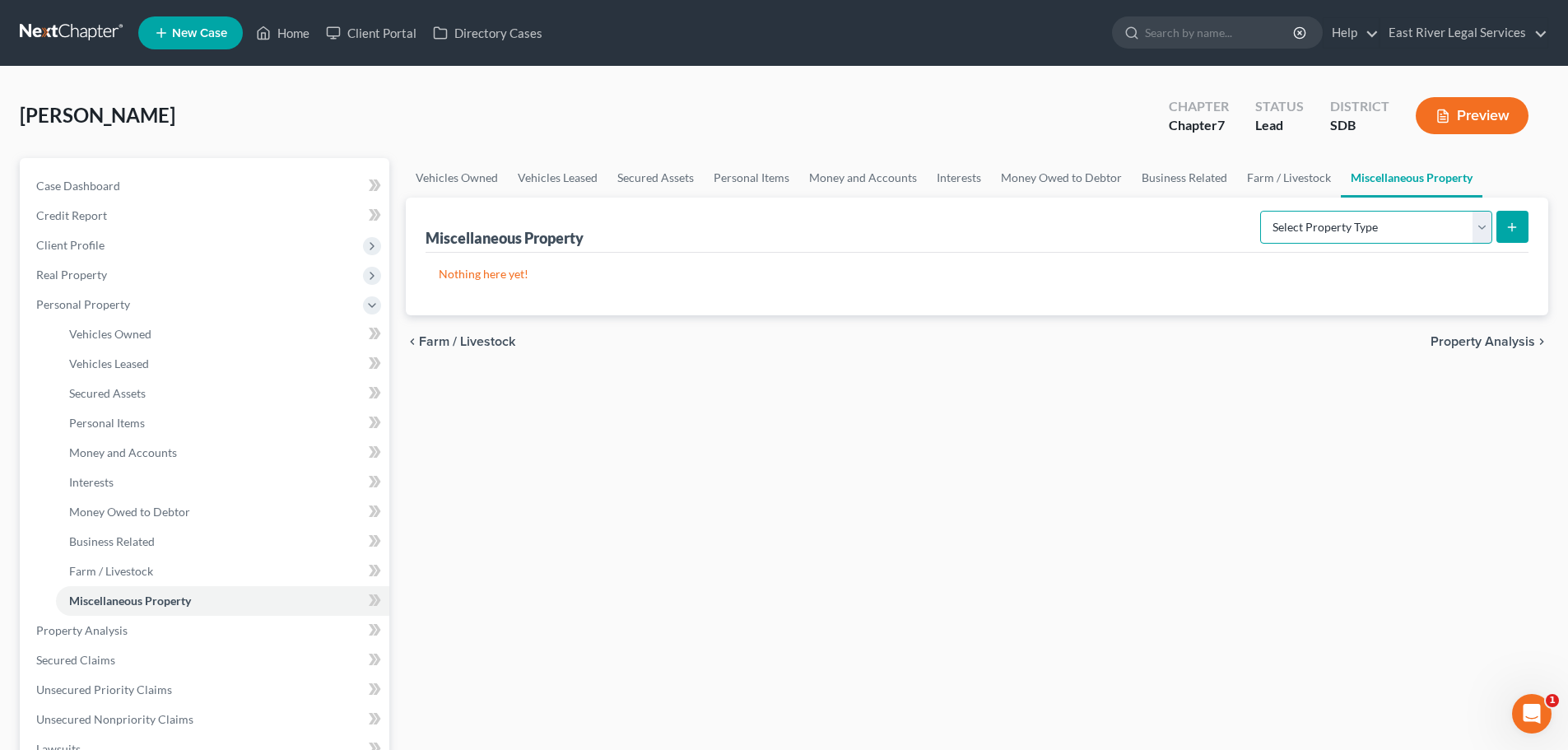
click at [1478, 226] on select "Select Property Type Assigned for Creditor Benefit [DATE] Holding for Another N…" at bounding box center [1376, 226] width 232 height 33
click at [1392, 487] on div "Vehicles Owned Vehicles Leased Secured Assets Personal Items Money and Accounts…" at bounding box center [977, 633] width 1159 height 951
click at [1448, 338] on span "Property Analysis" at bounding box center [1483, 341] width 105 height 13
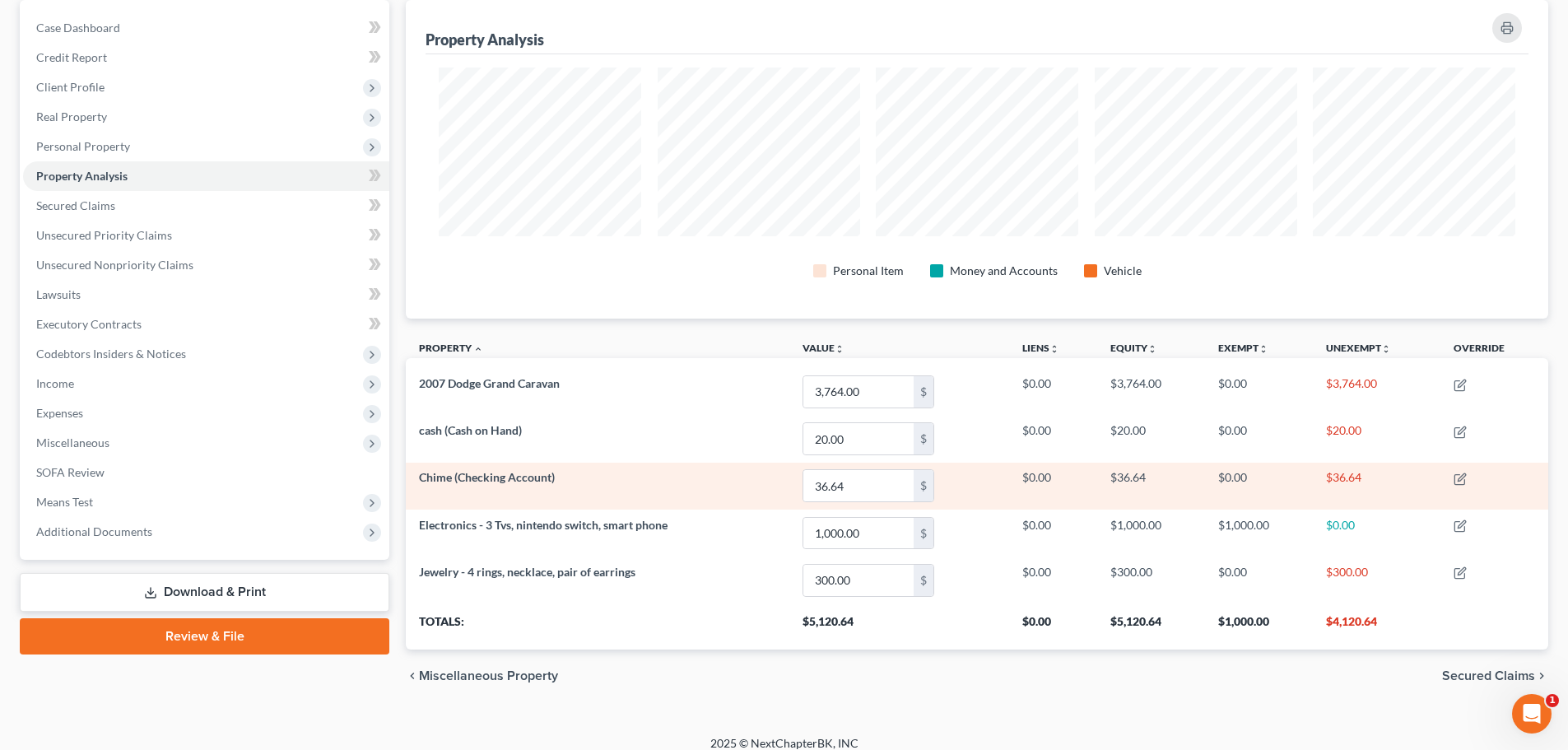
scroll to position [165, 0]
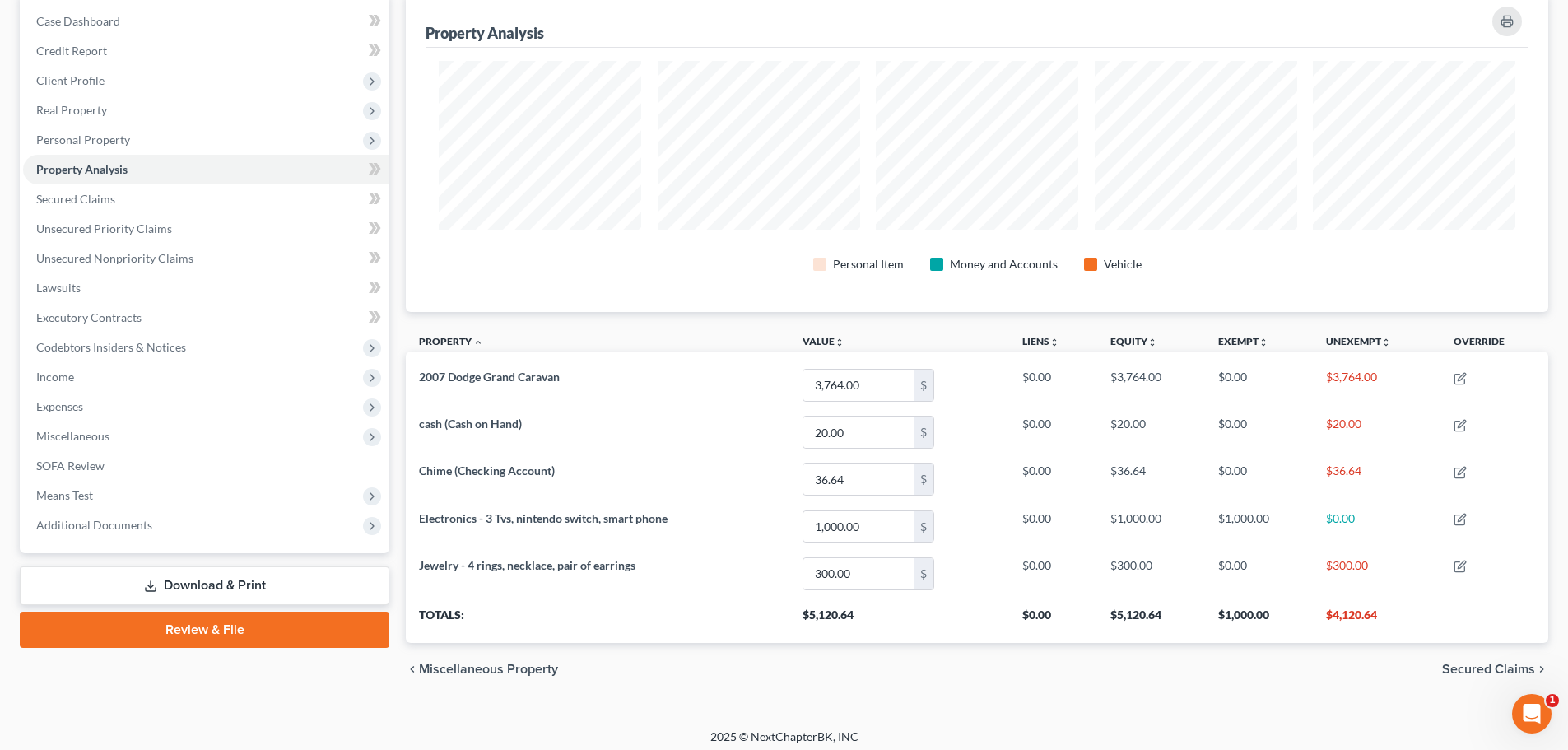
click at [1483, 672] on span "Secured Claims" at bounding box center [1489, 669] width 93 height 13
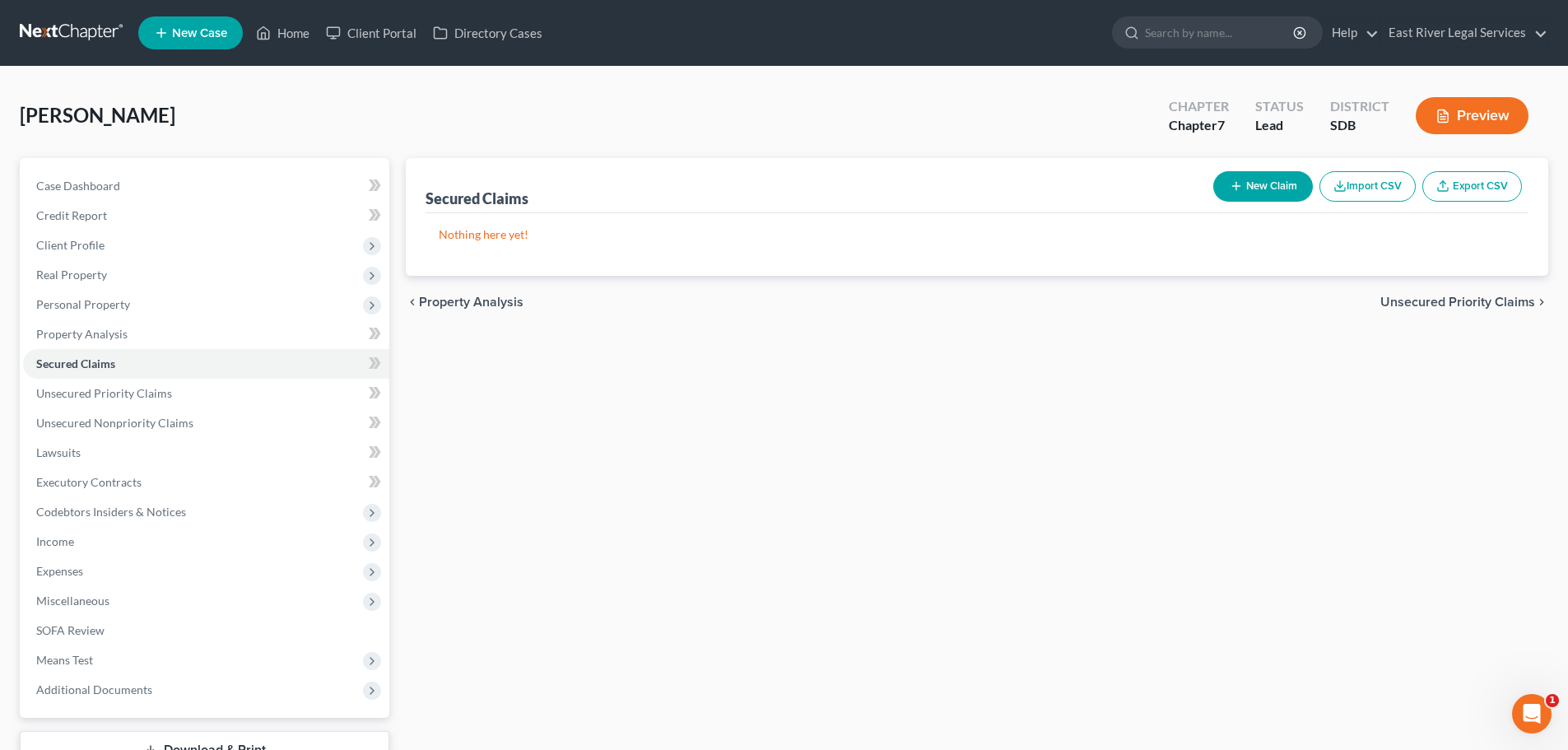
click at [1449, 305] on span "Unsecured Priority Claims" at bounding box center [1458, 301] width 155 height 13
click at [1448, 305] on span "Unsecured Nonpriority Claims" at bounding box center [1445, 301] width 179 height 13
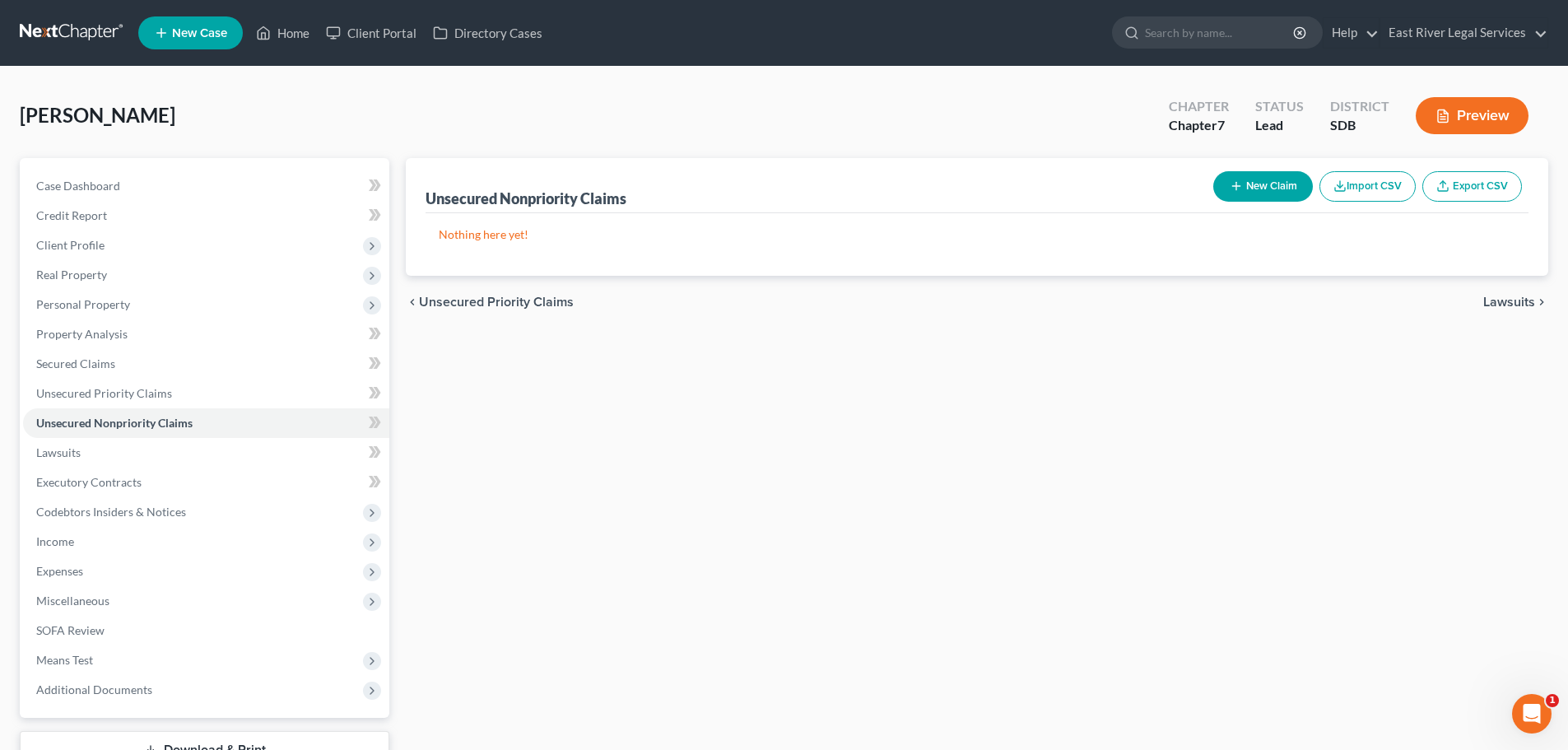
click at [531, 303] on span "Unsecured Priority Claims" at bounding box center [496, 301] width 155 height 13
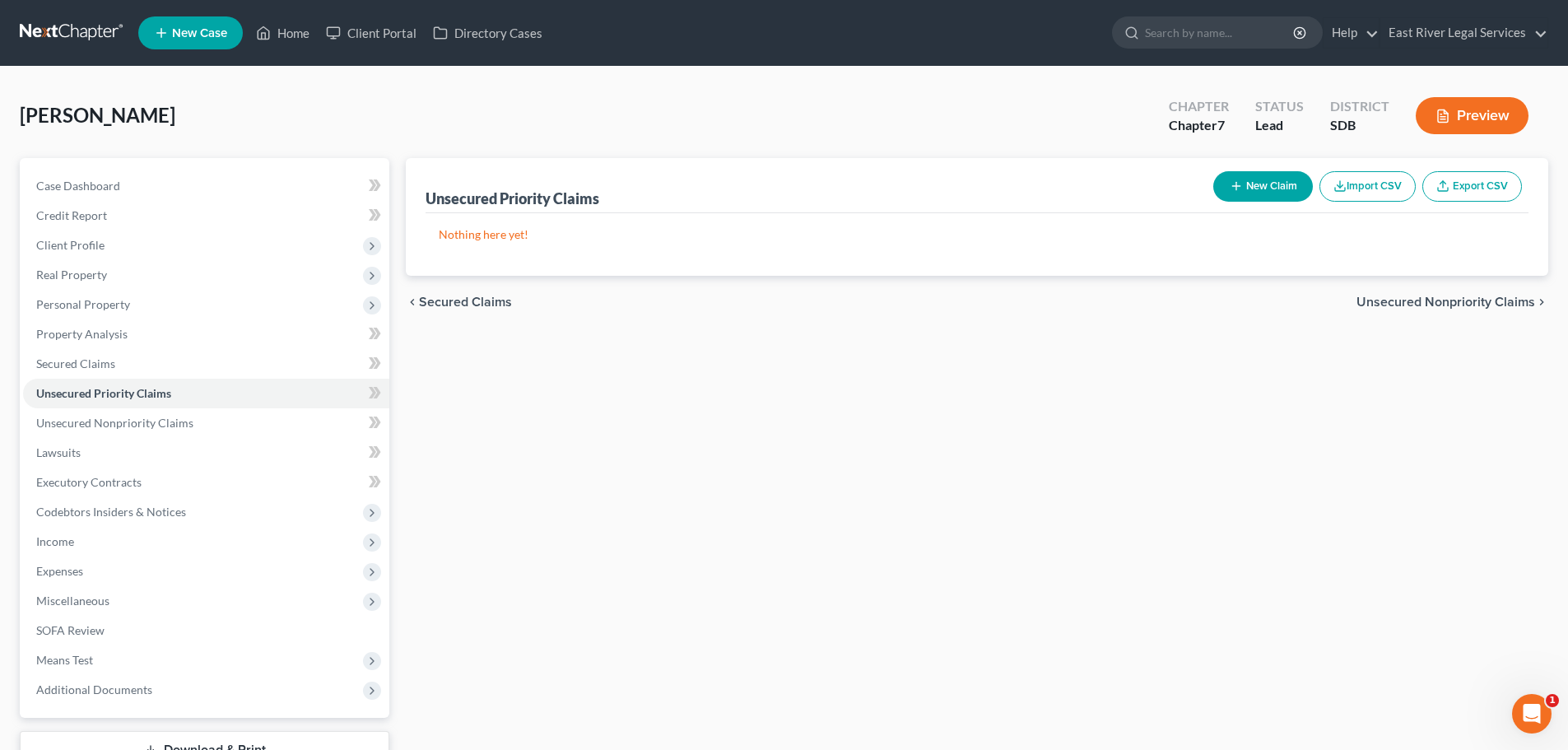
click at [504, 306] on span "Secured Claims" at bounding box center [465, 301] width 93 height 13
click at [492, 307] on span "Property Analysis" at bounding box center [471, 301] width 105 height 13
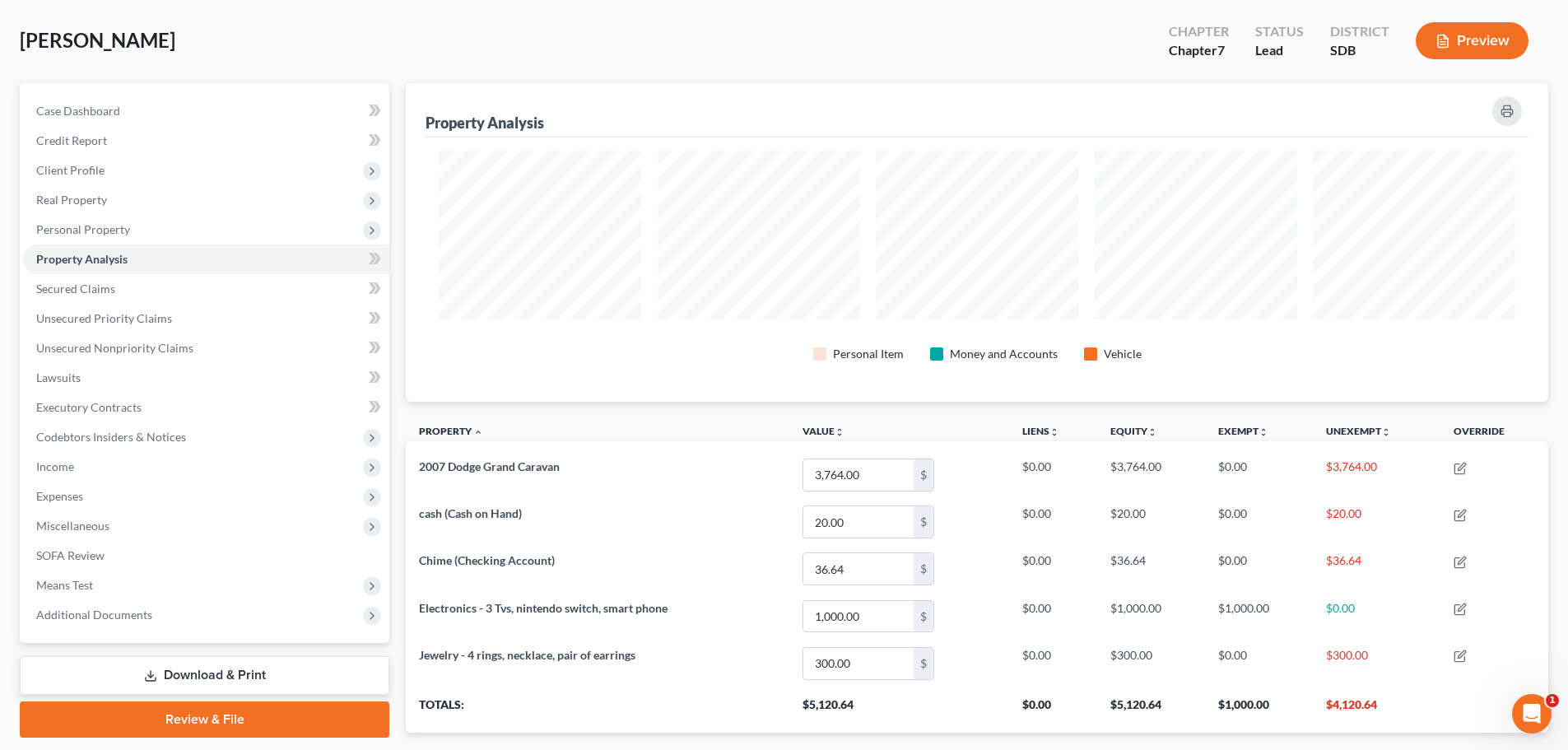
scroll to position [173, 0]
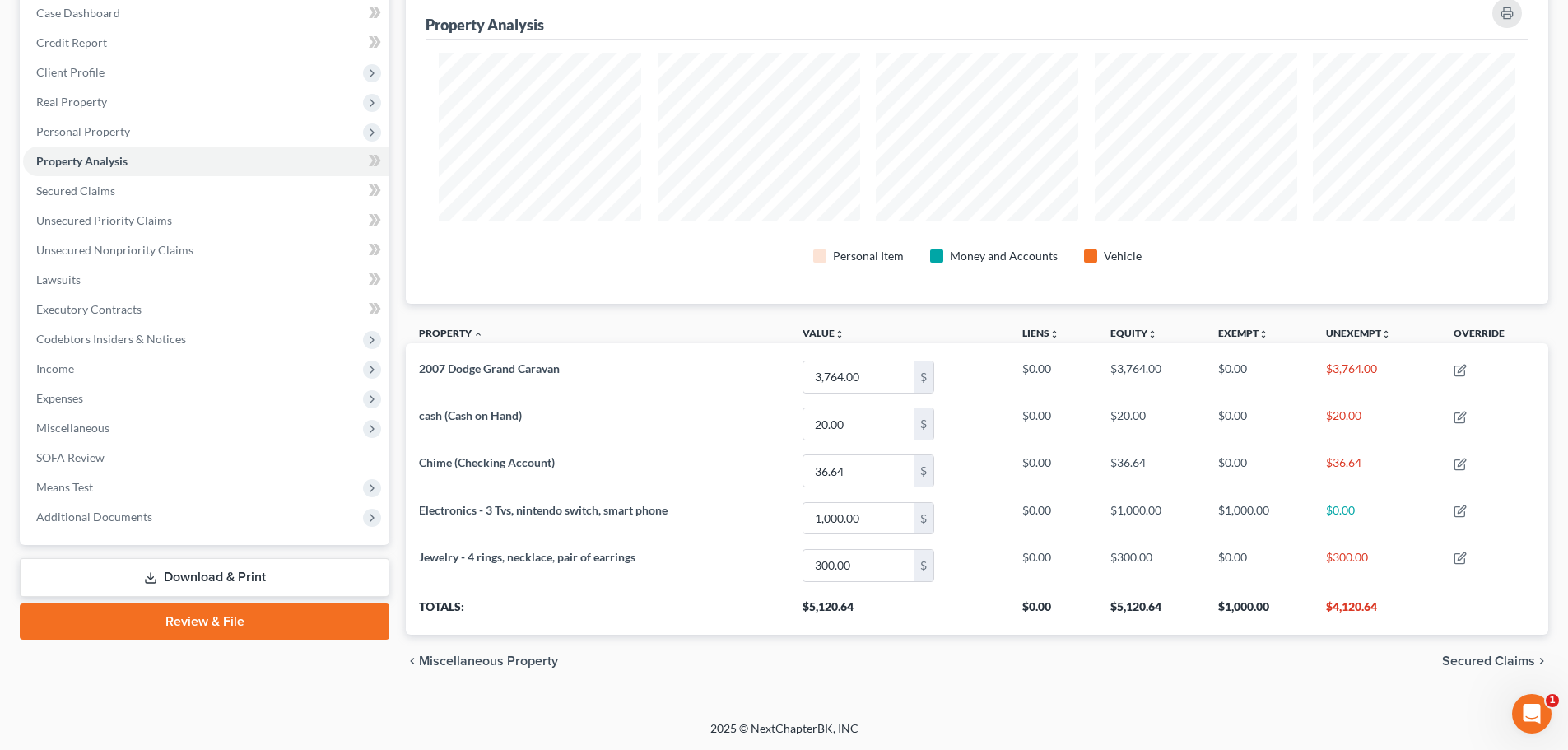
click at [545, 665] on span "Miscellaneous Property" at bounding box center [488, 660] width 139 height 13
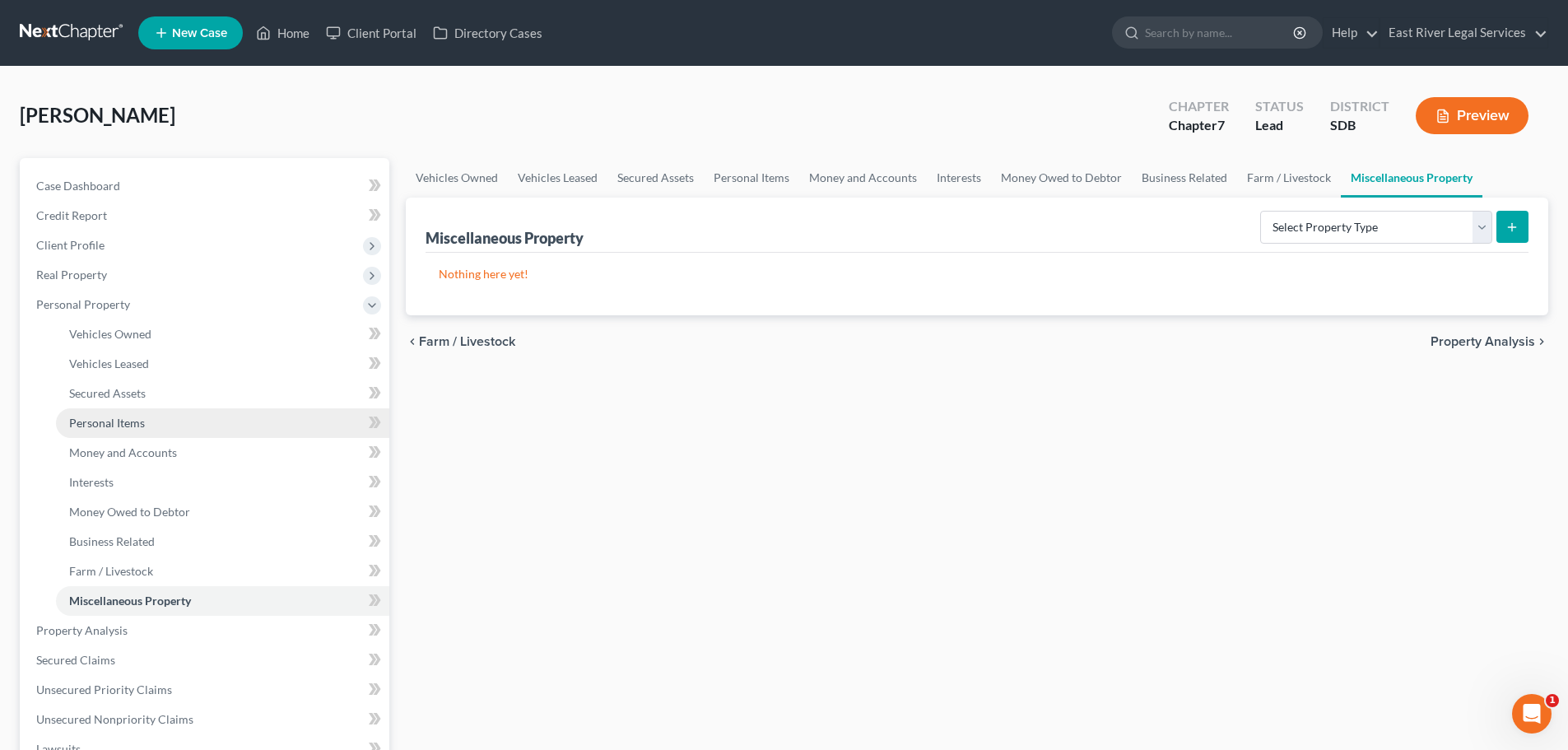
click at [112, 421] on span "Personal Items" at bounding box center [107, 423] width 76 height 14
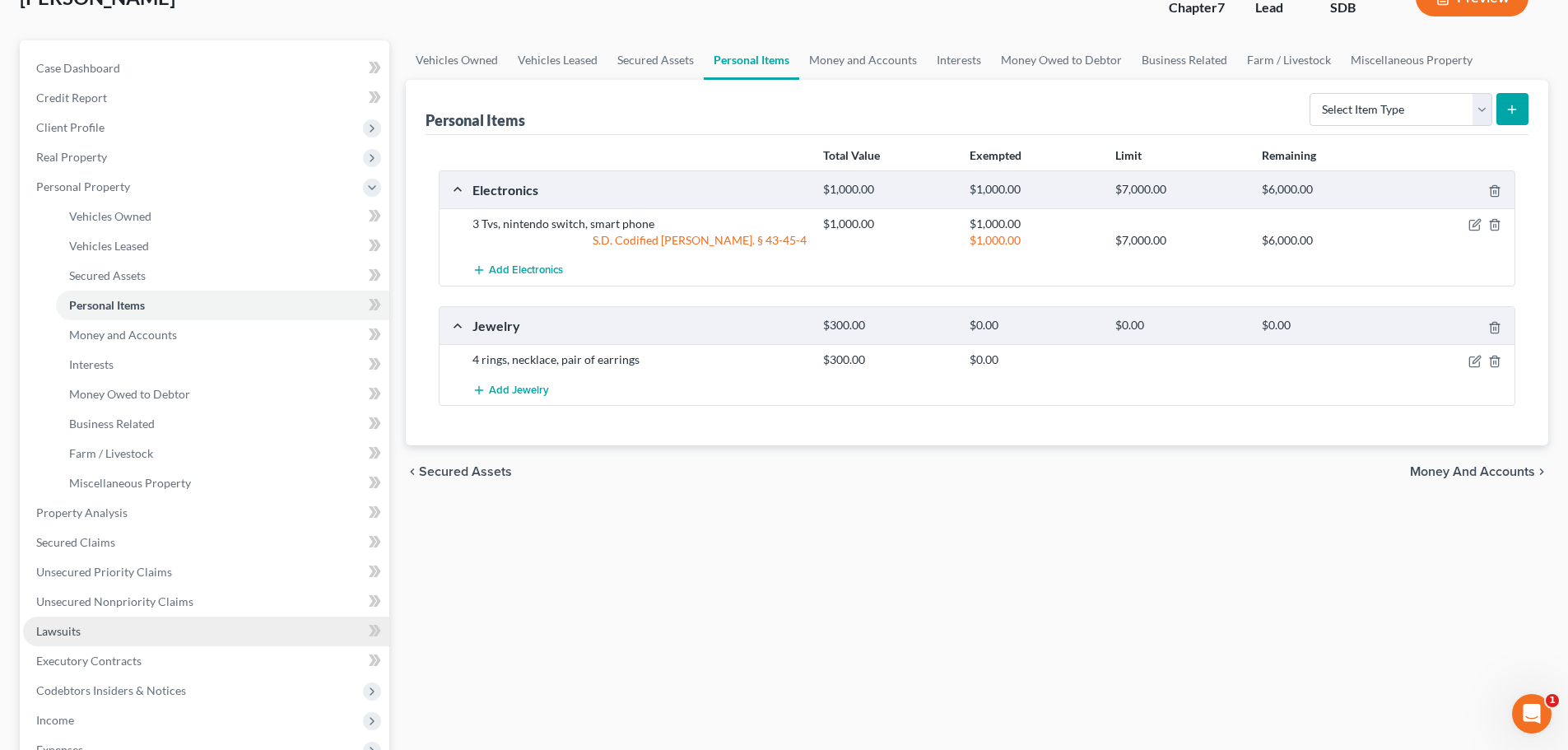
scroll to position [165, 0]
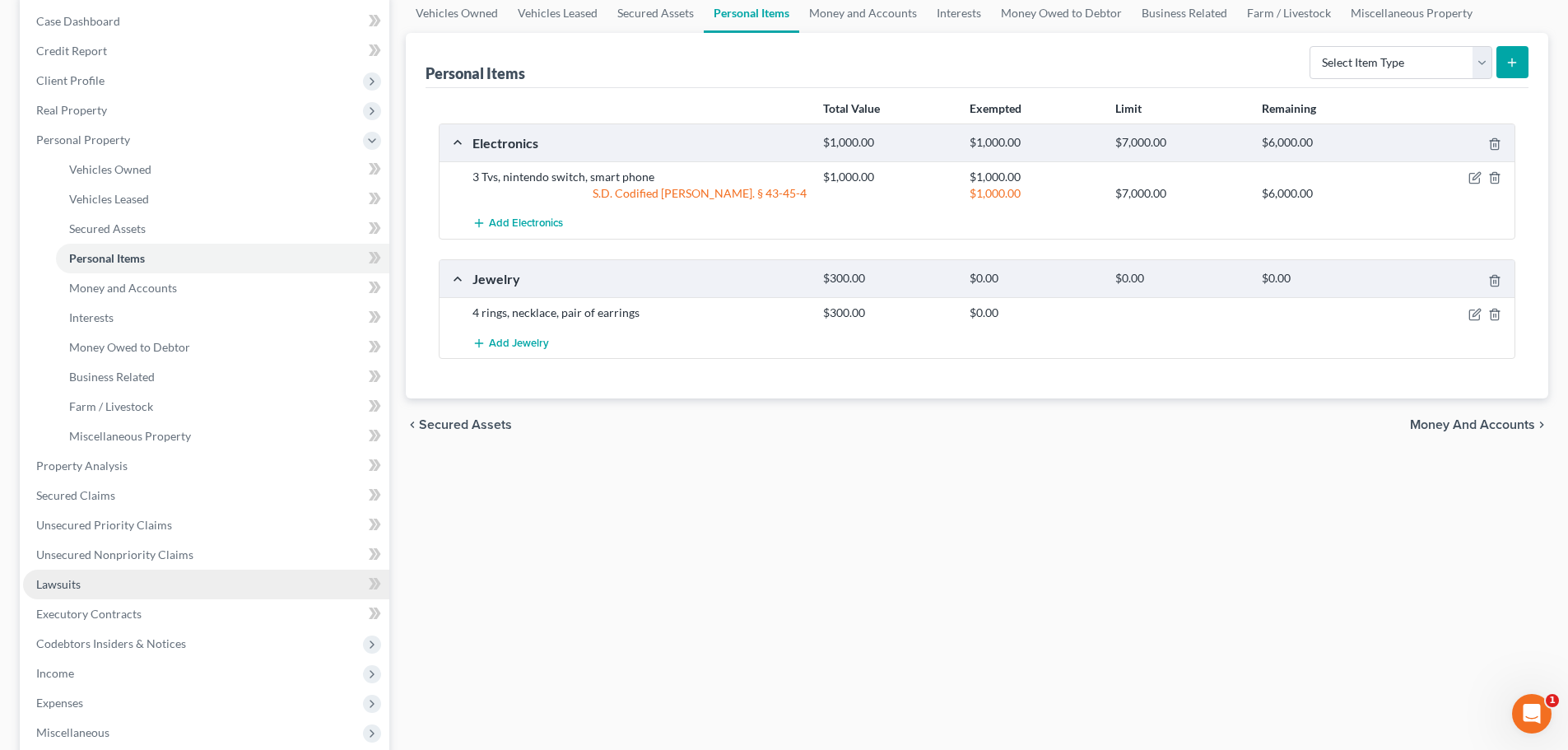
click at [85, 584] on link "Lawsuits" at bounding box center [206, 584] width 367 height 30
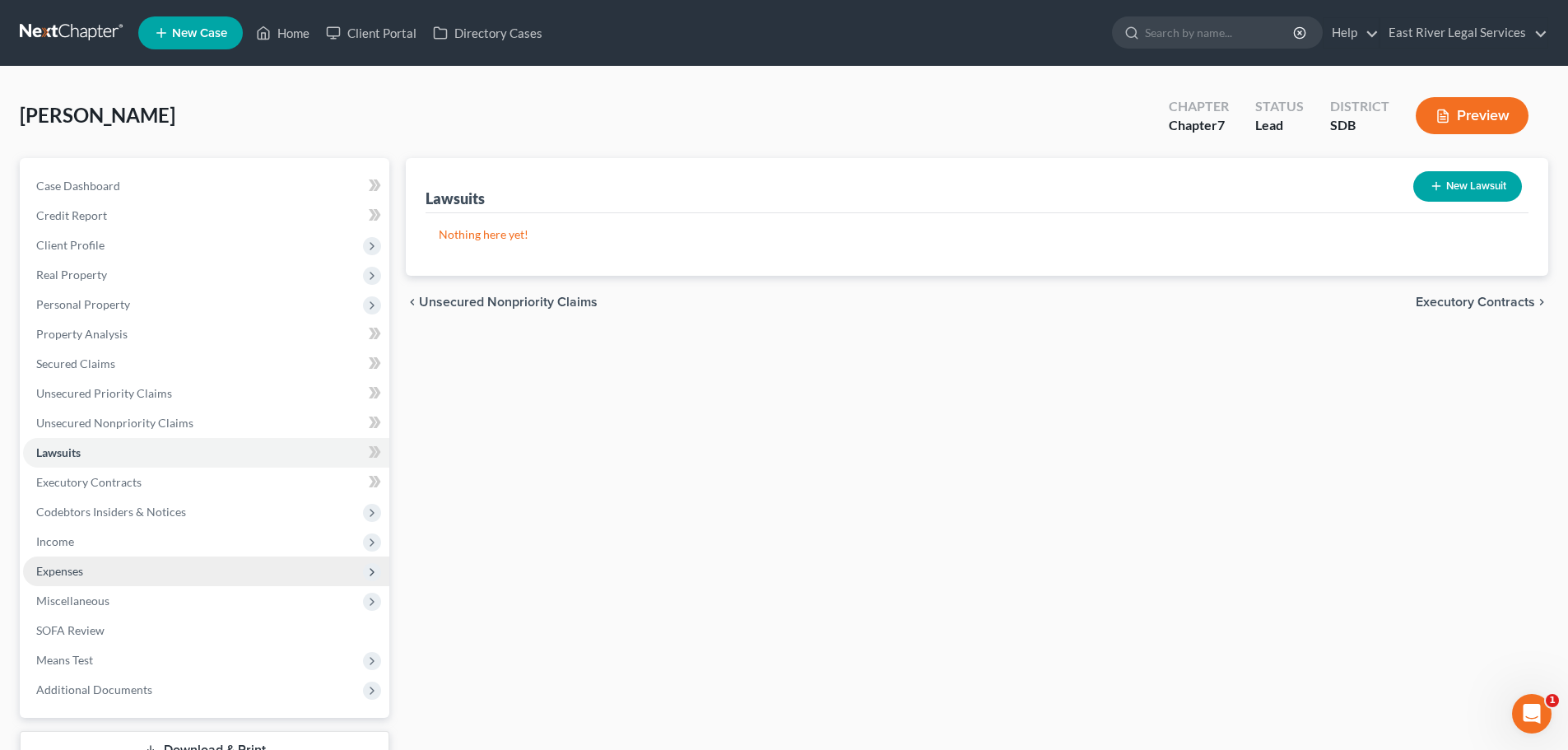
click at [97, 574] on span "Expenses" at bounding box center [206, 571] width 367 height 30
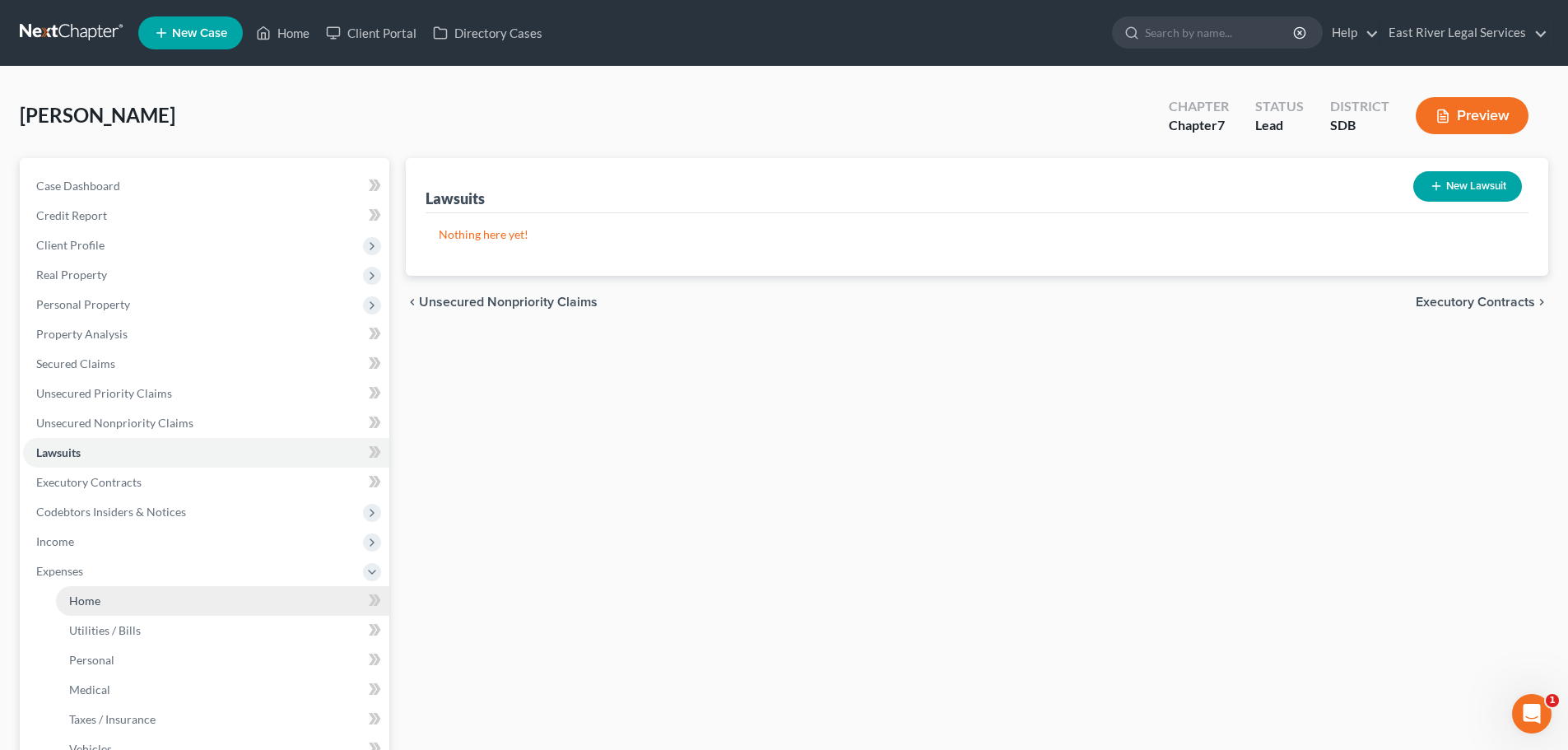
click at [89, 598] on span "Home" at bounding box center [84, 600] width 31 height 14
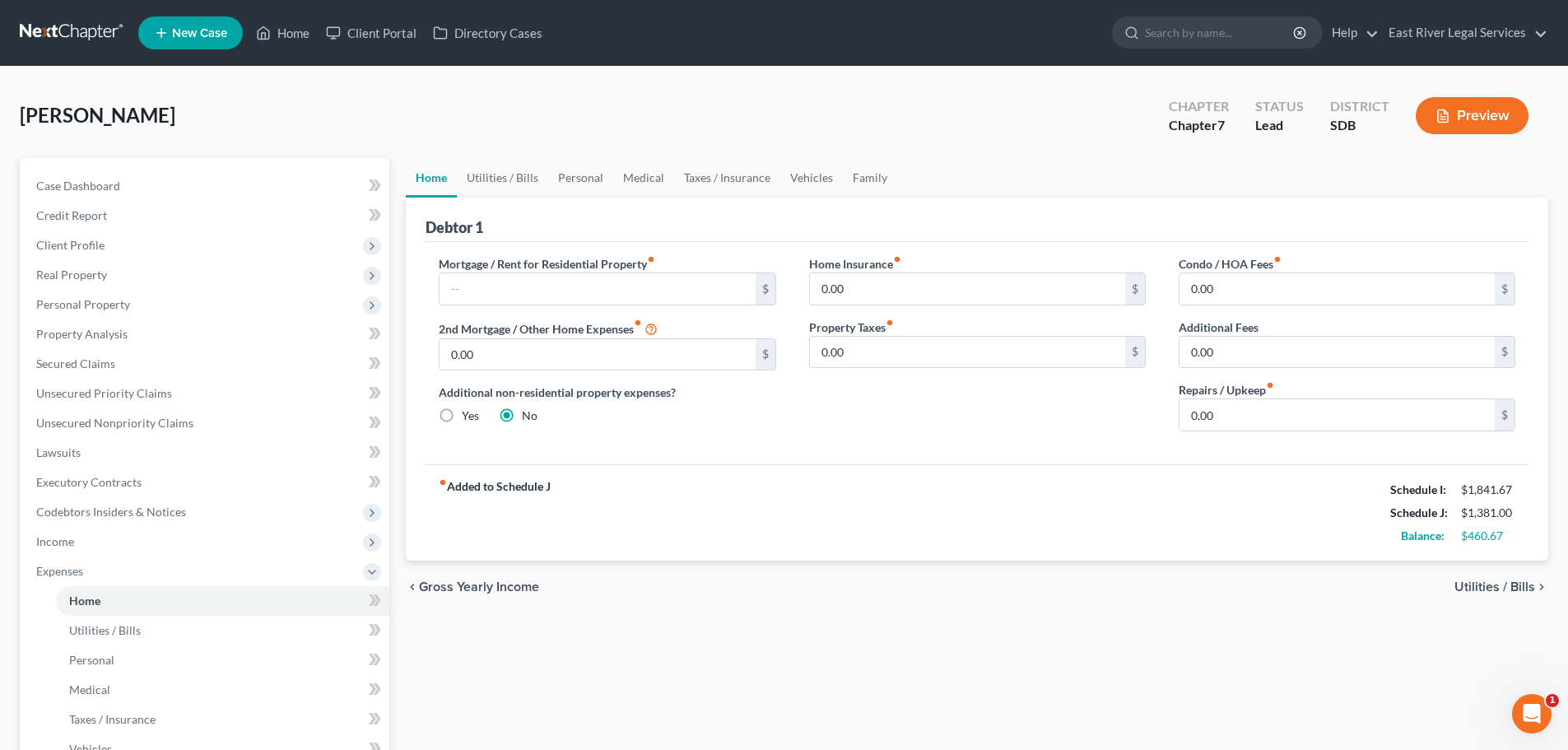
click at [1470, 589] on span "Utilities / Bills" at bounding box center [1495, 586] width 81 height 13
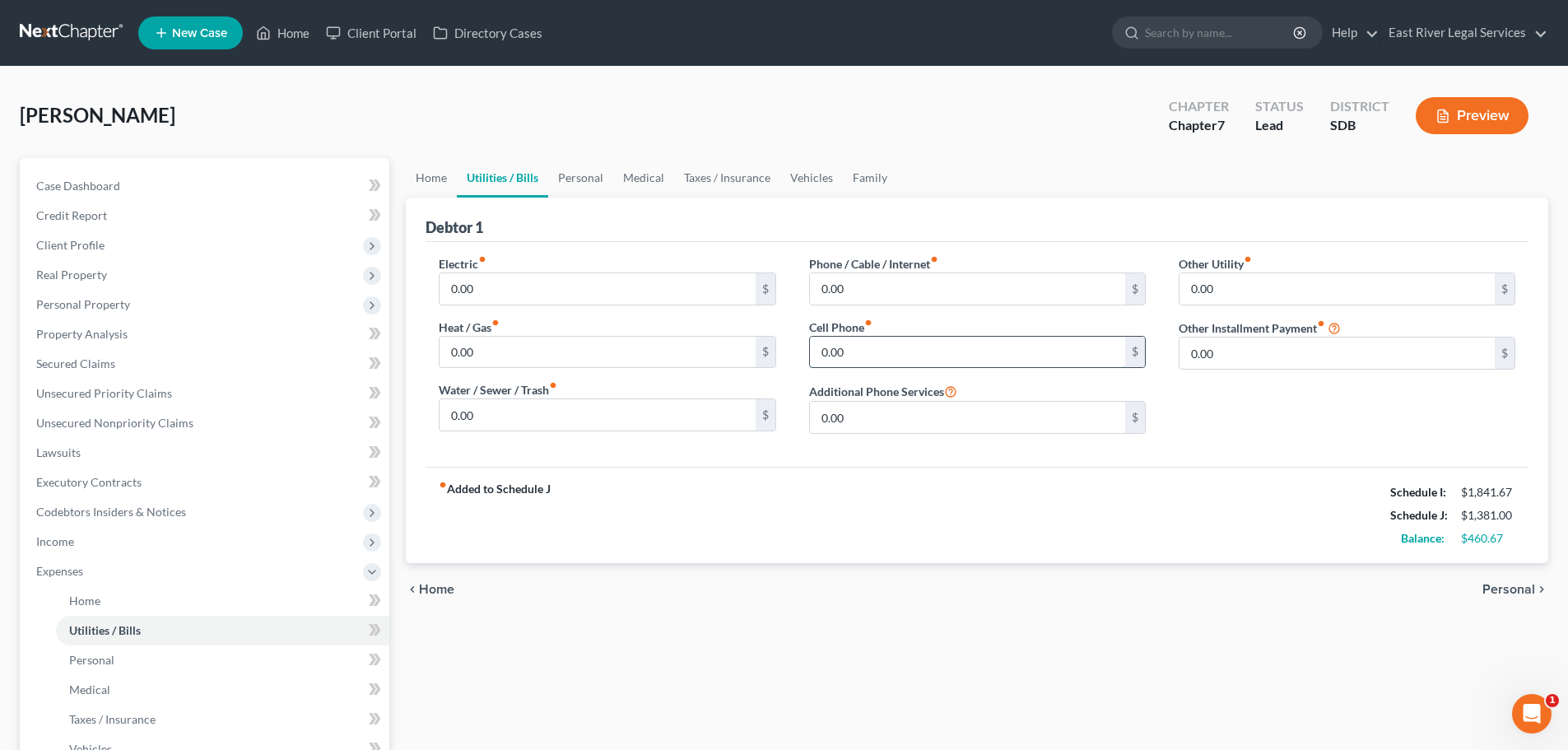
click at [885, 353] on input "0.00" at bounding box center [968, 352] width 316 height 31
type input "69.00"
click at [1504, 586] on span "Personal" at bounding box center [1509, 589] width 53 height 13
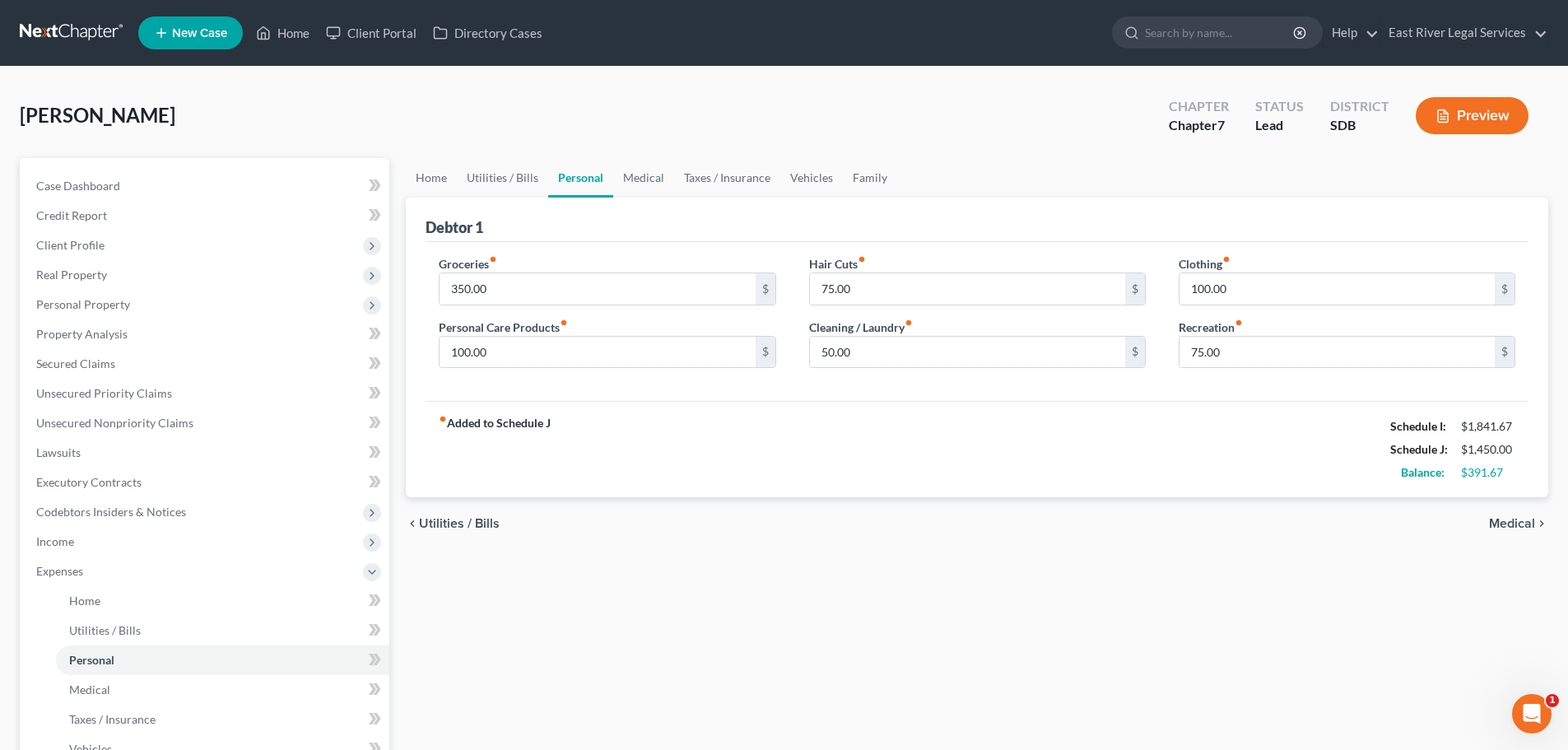
click at [1533, 527] on span "Medical" at bounding box center [1512, 523] width 46 height 13
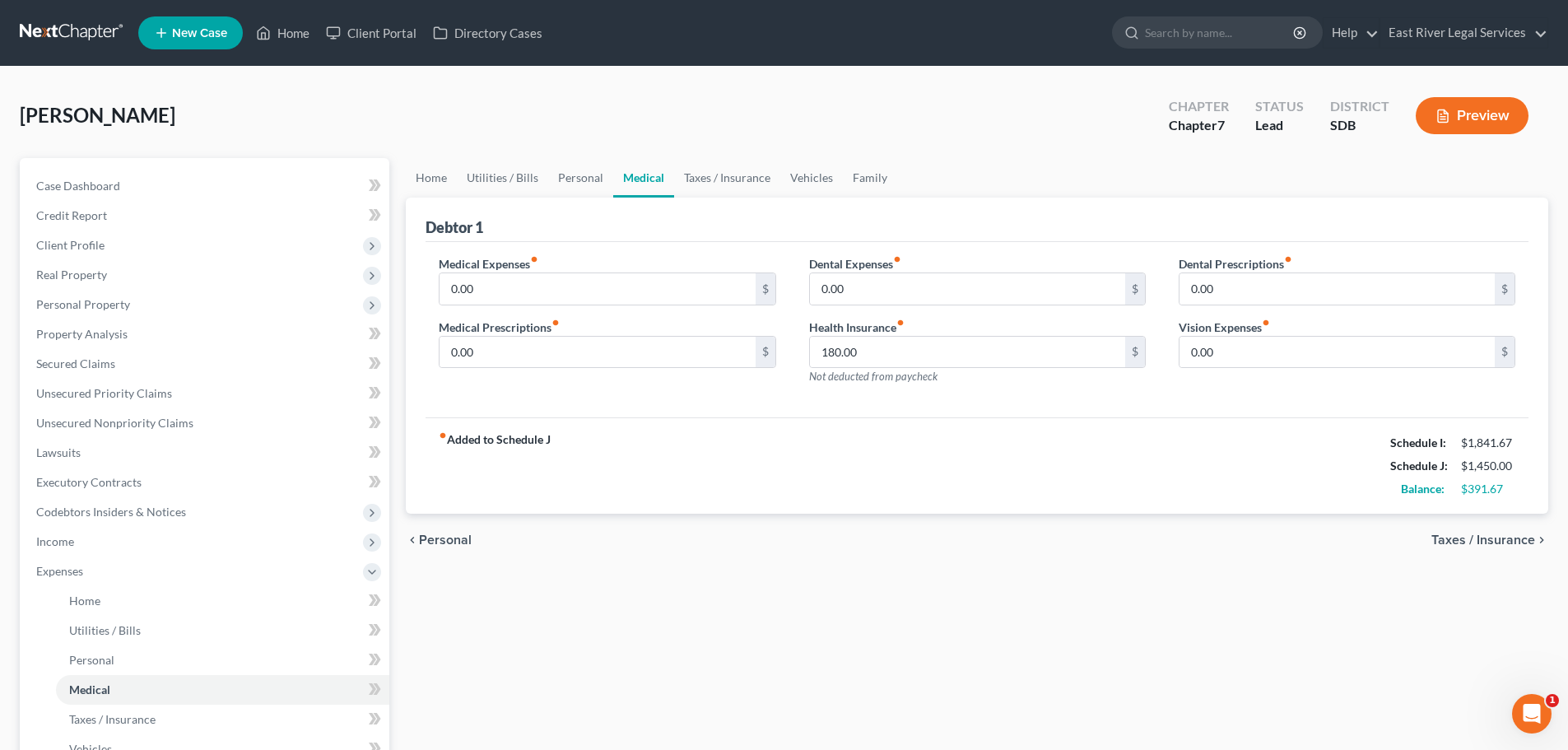
click at [1469, 540] on span "Taxes / Insurance" at bounding box center [1483, 539] width 104 height 13
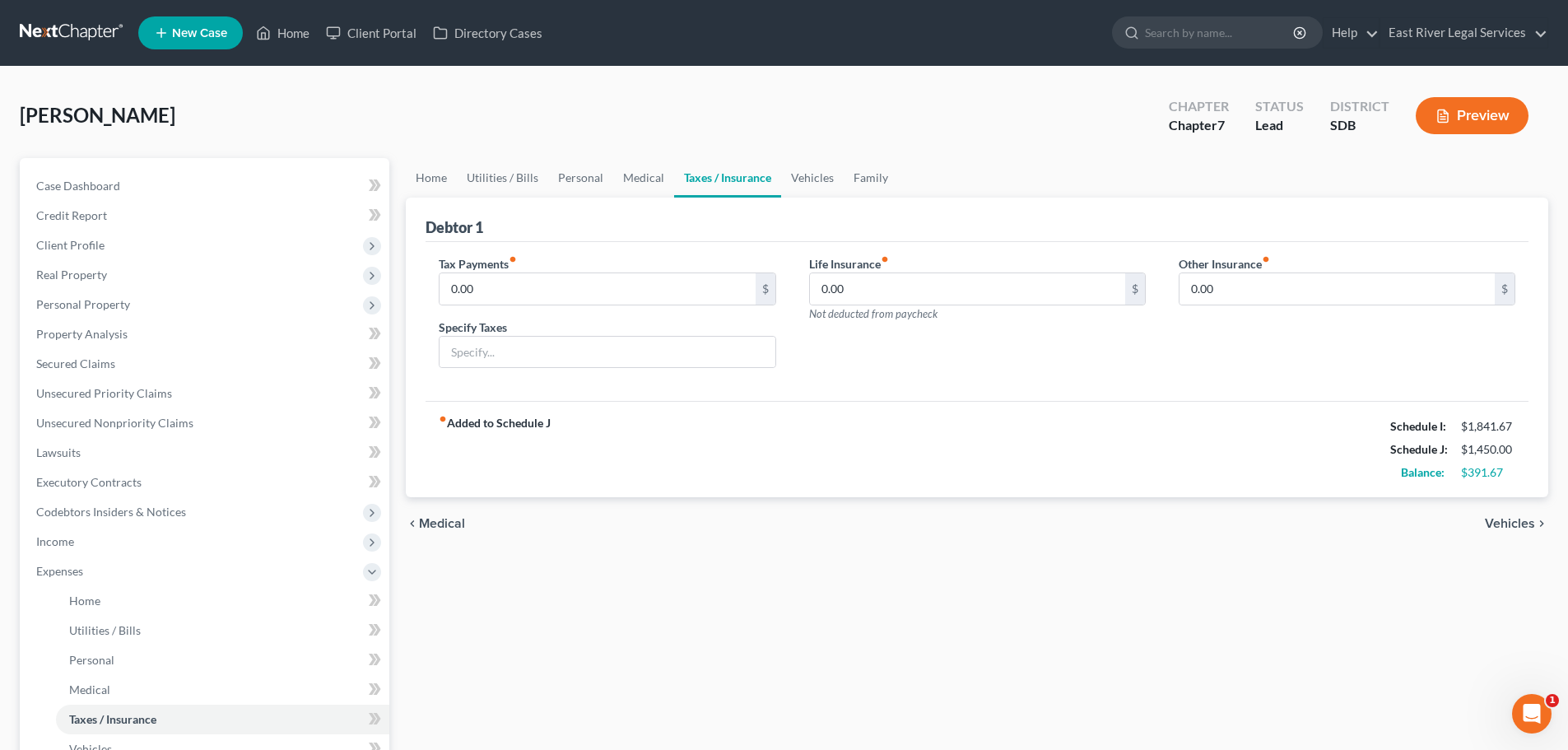
click at [1500, 524] on span "Vehicles" at bounding box center [1510, 523] width 50 height 13
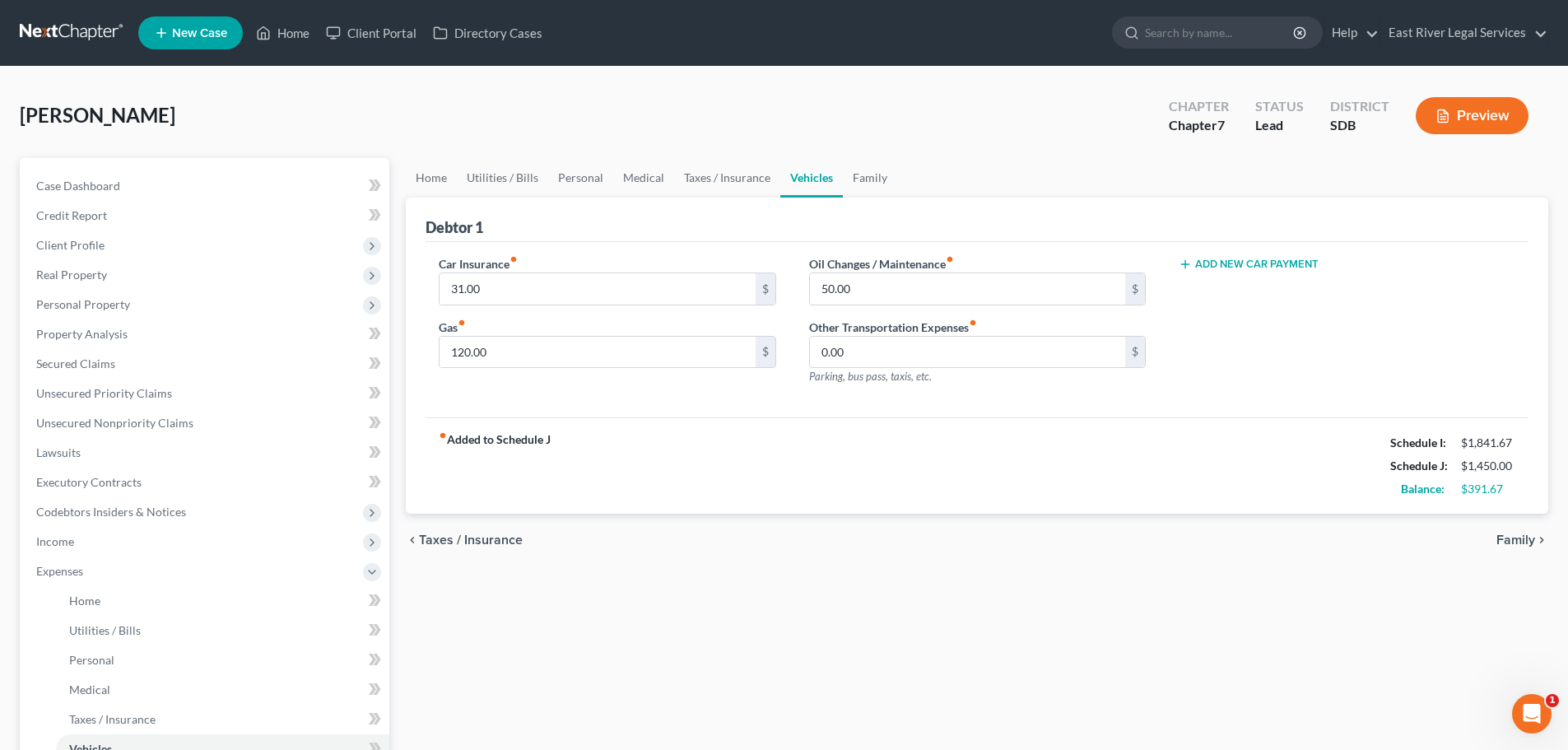
click at [1511, 538] on span "Family" at bounding box center [1516, 539] width 39 height 13
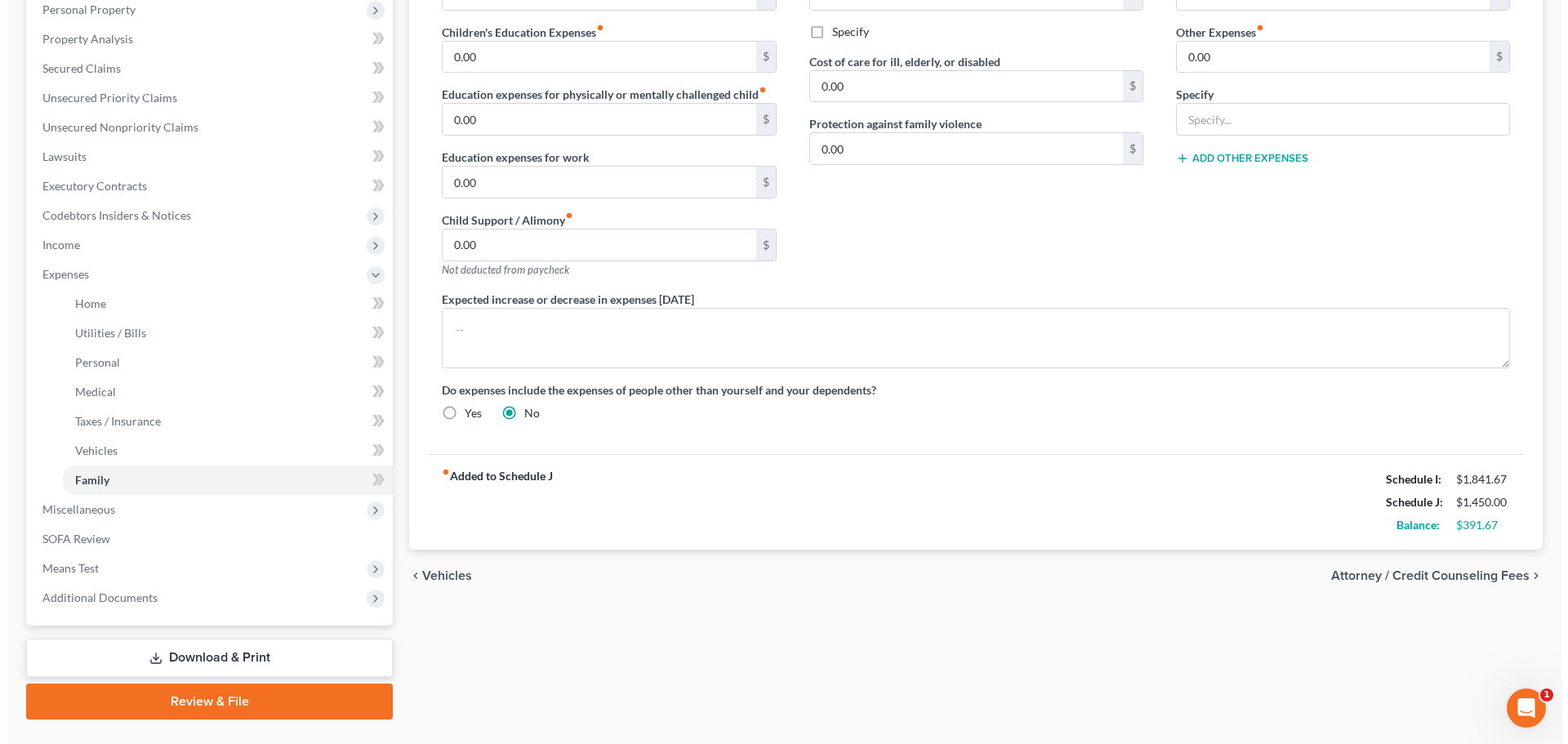
scroll to position [330, 0]
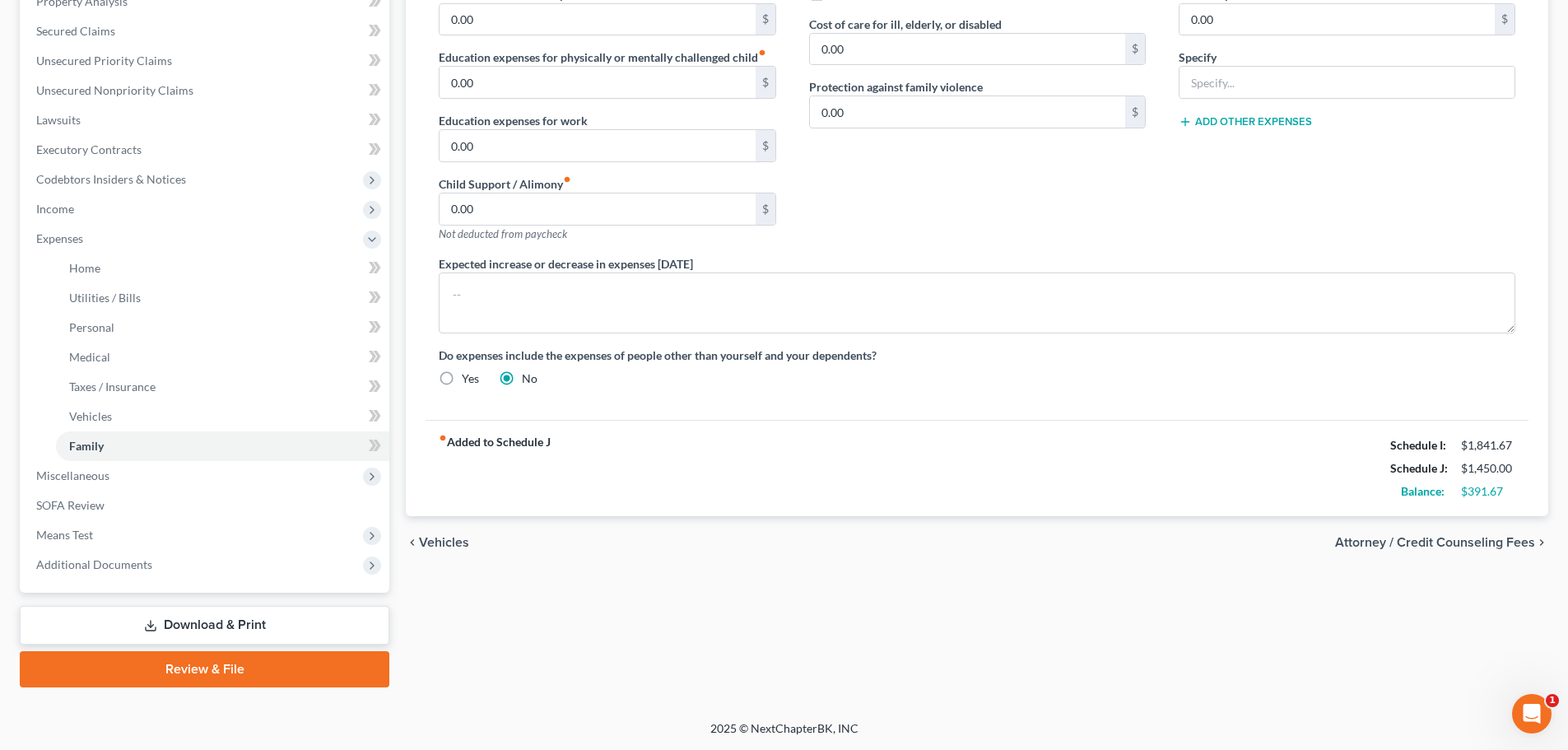
click at [1461, 541] on span "Attorney / Credit Counseling Fees" at bounding box center [1435, 542] width 200 height 13
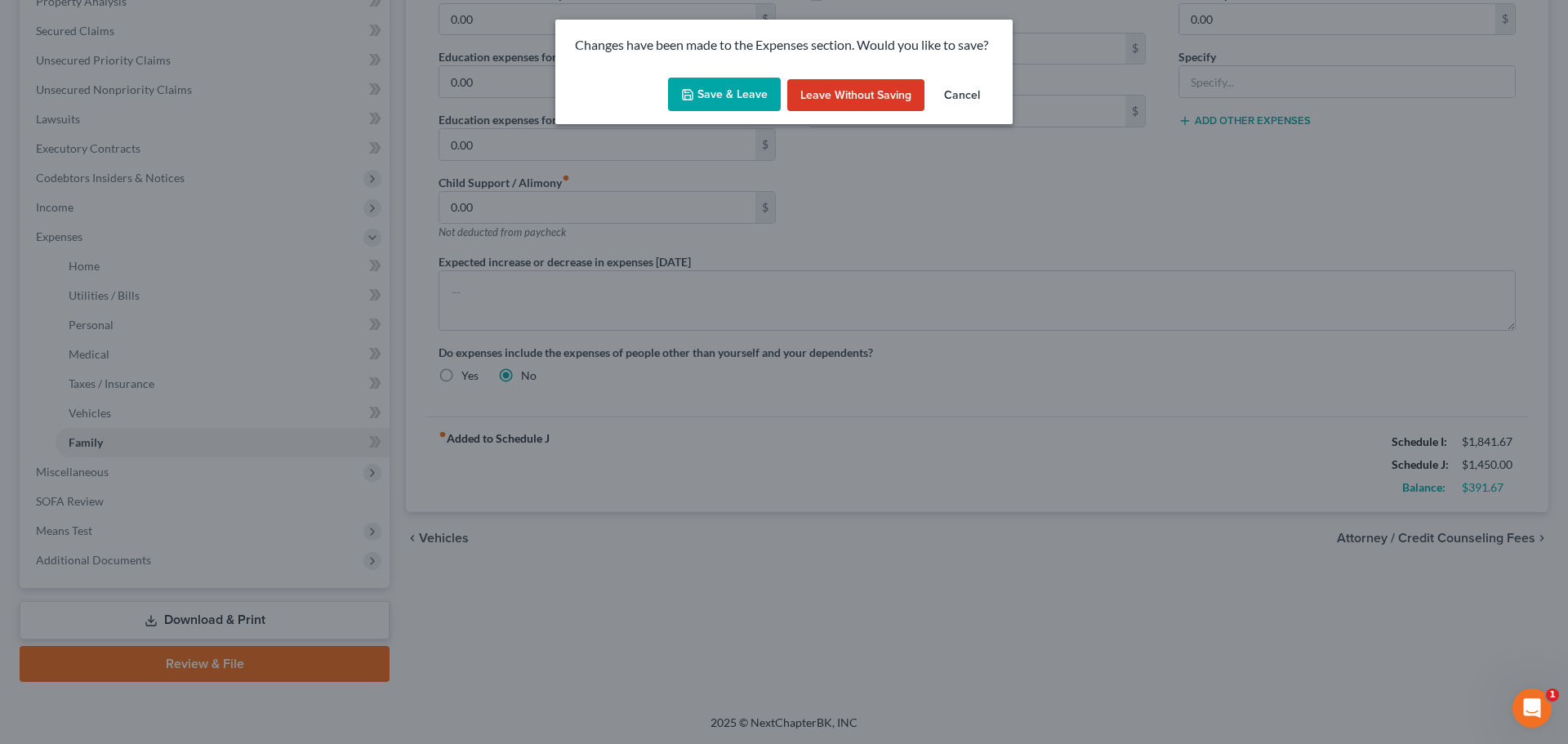
click at [737, 97] on button "Save & Leave" at bounding box center [724, 94] width 113 height 34
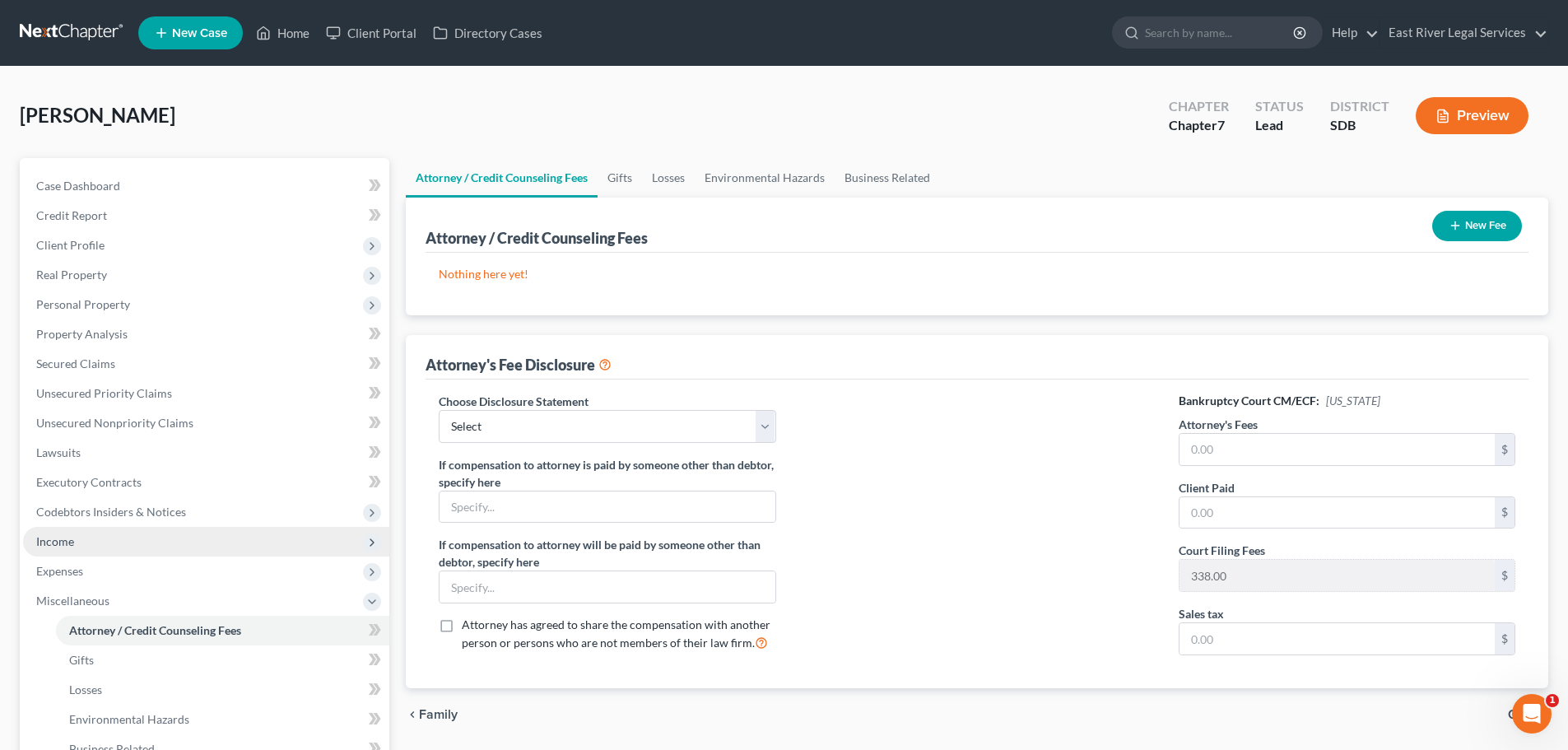
click at [93, 540] on span "Income" at bounding box center [206, 542] width 367 height 30
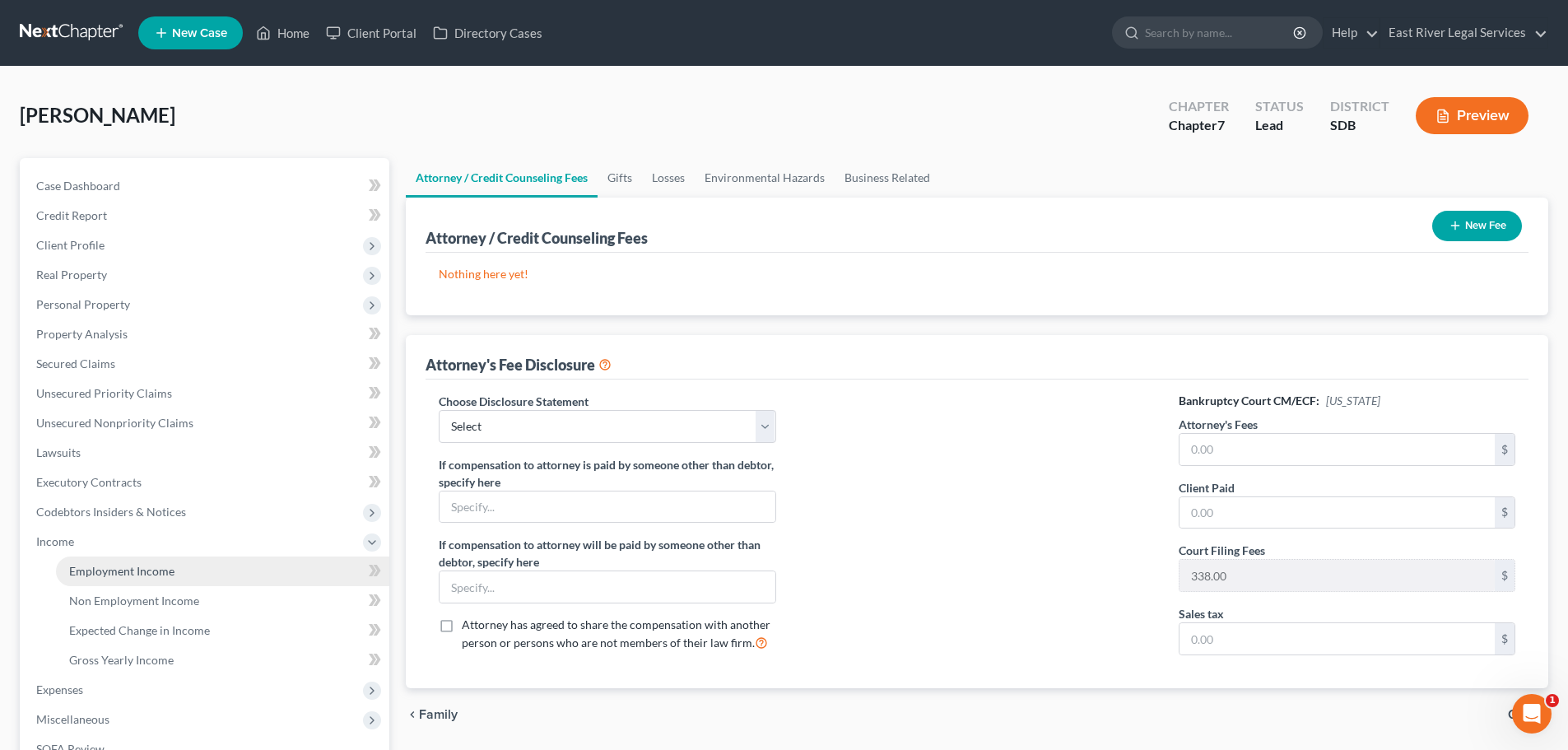
click at [85, 571] on span "Employment Income" at bounding box center [122, 571] width 106 height 14
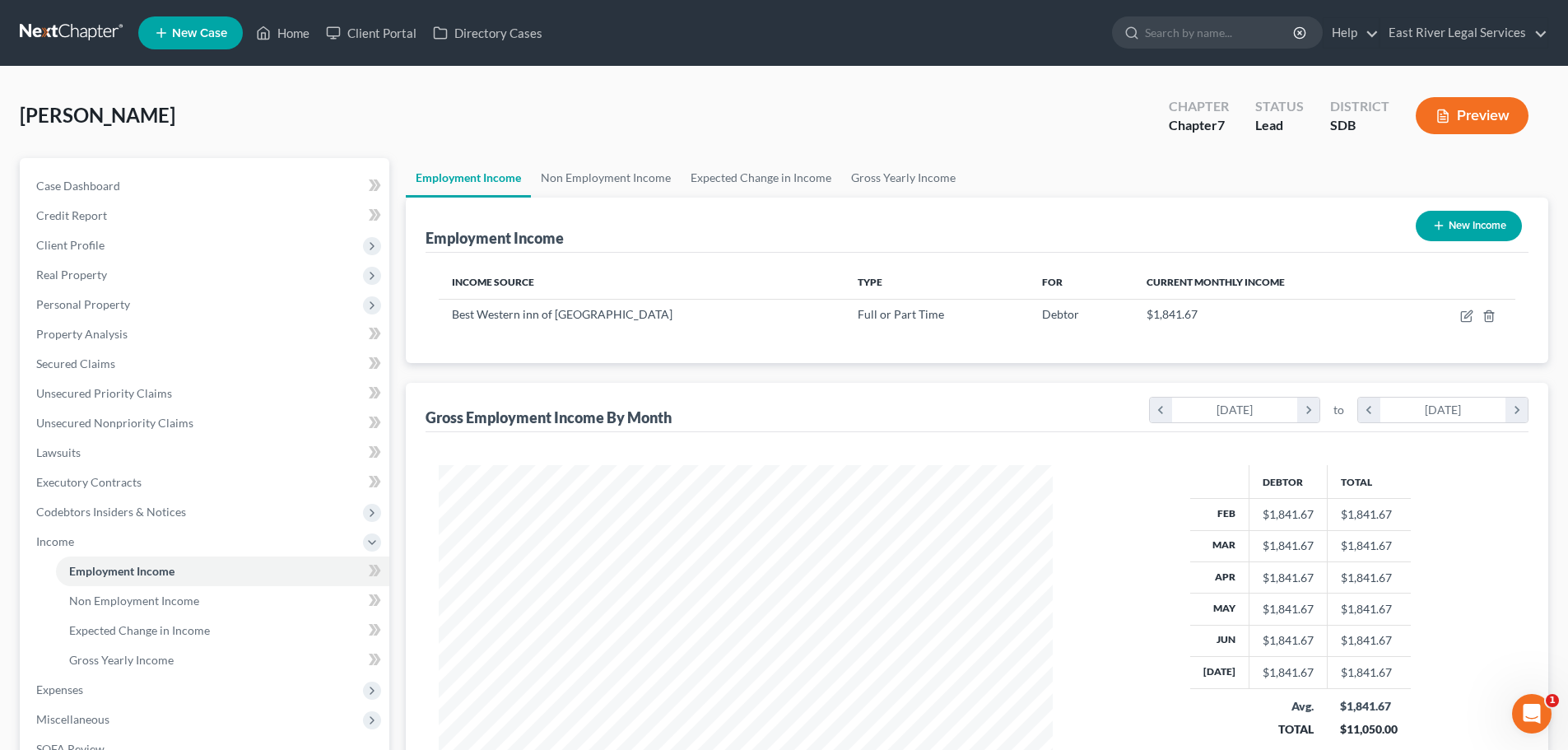
scroll to position [307, 647]
